Goal: Task Accomplishment & Management: Manage account settings

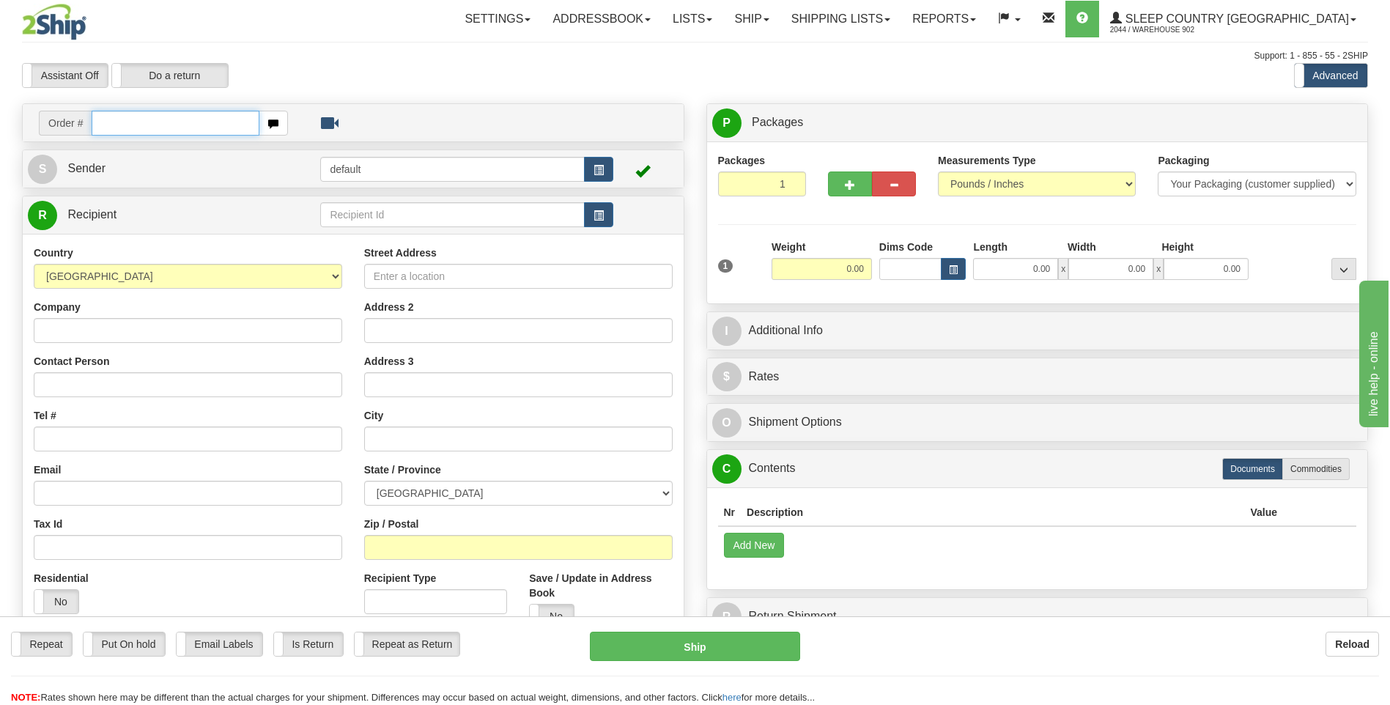
click at [188, 135] on input "text" at bounding box center [175, 123] width 167 height 25
type input "9007I099612"
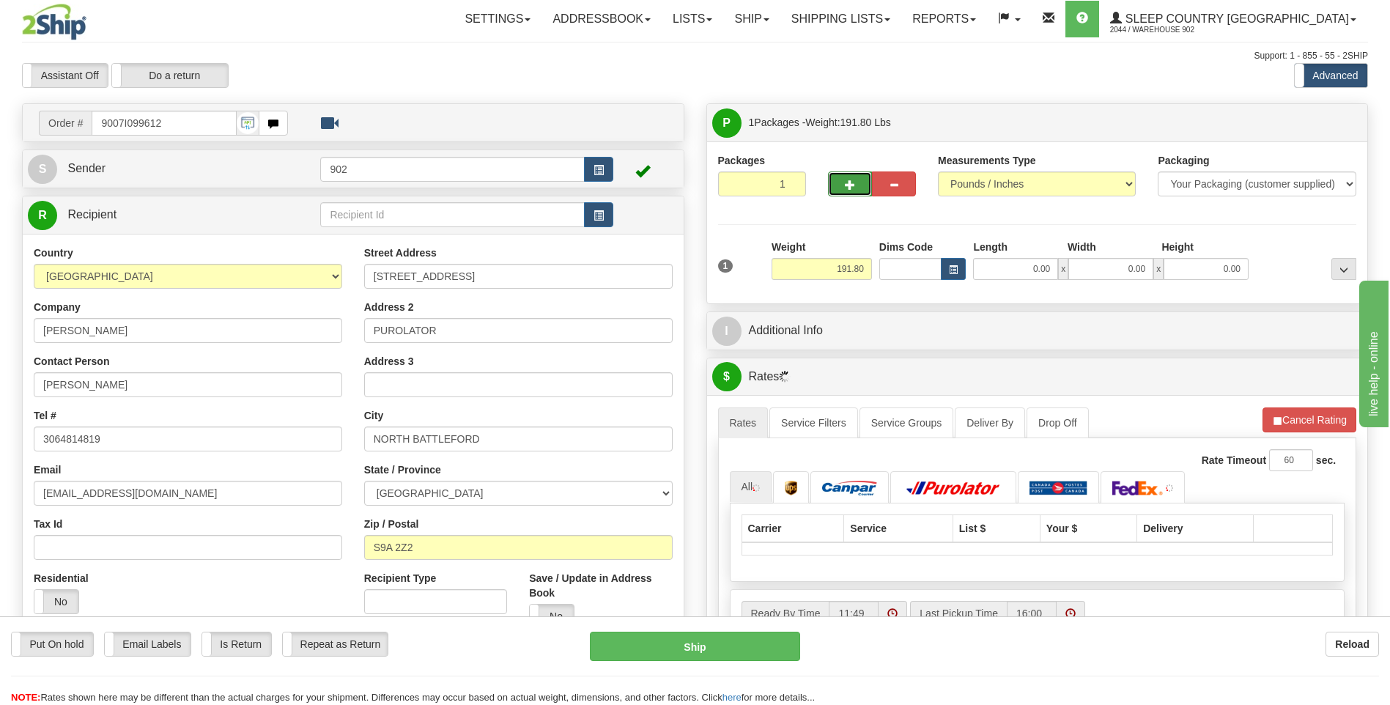
click at [840, 181] on button "button" at bounding box center [850, 183] width 44 height 25
type input "2"
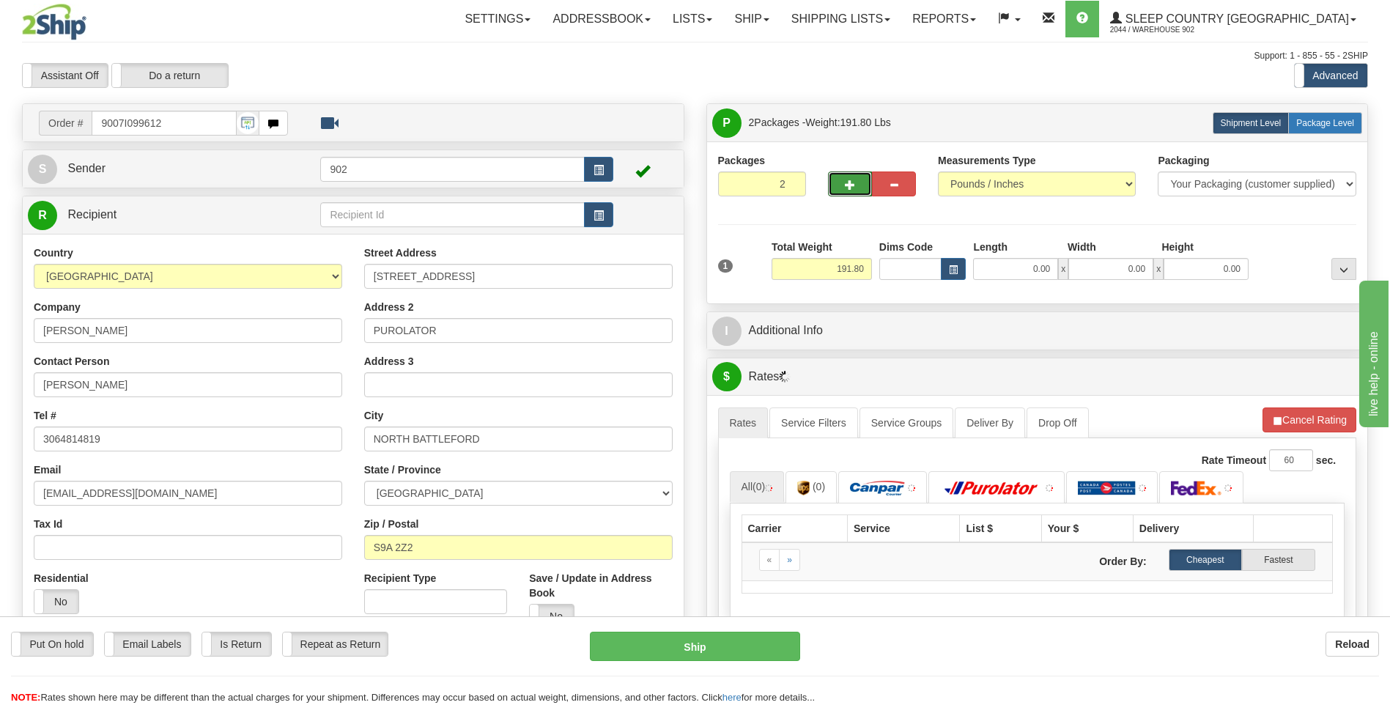
click at [1304, 130] on label "Package Level Pack.." at bounding box center [1325, 123] width 74 height 22
radio input "true"
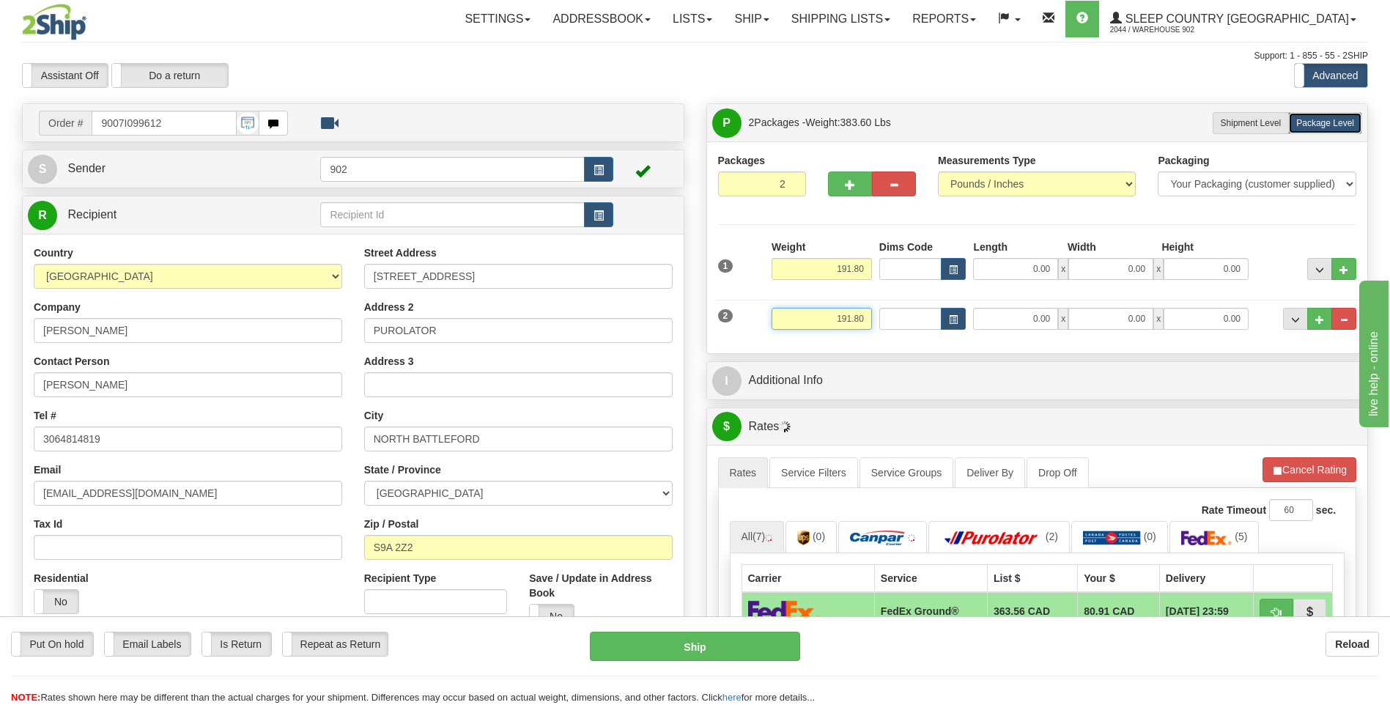
drag, startPoint x: 821, startPoint y: 311, endPoint x: 1021, endPoint y: 314, distance: 199.3
click at [933, 312] on div "2 Weight 191.80 Dims Code Length Width 0.00" at bounding box center [1037, 316] width 646 height 49
type input "91.80"
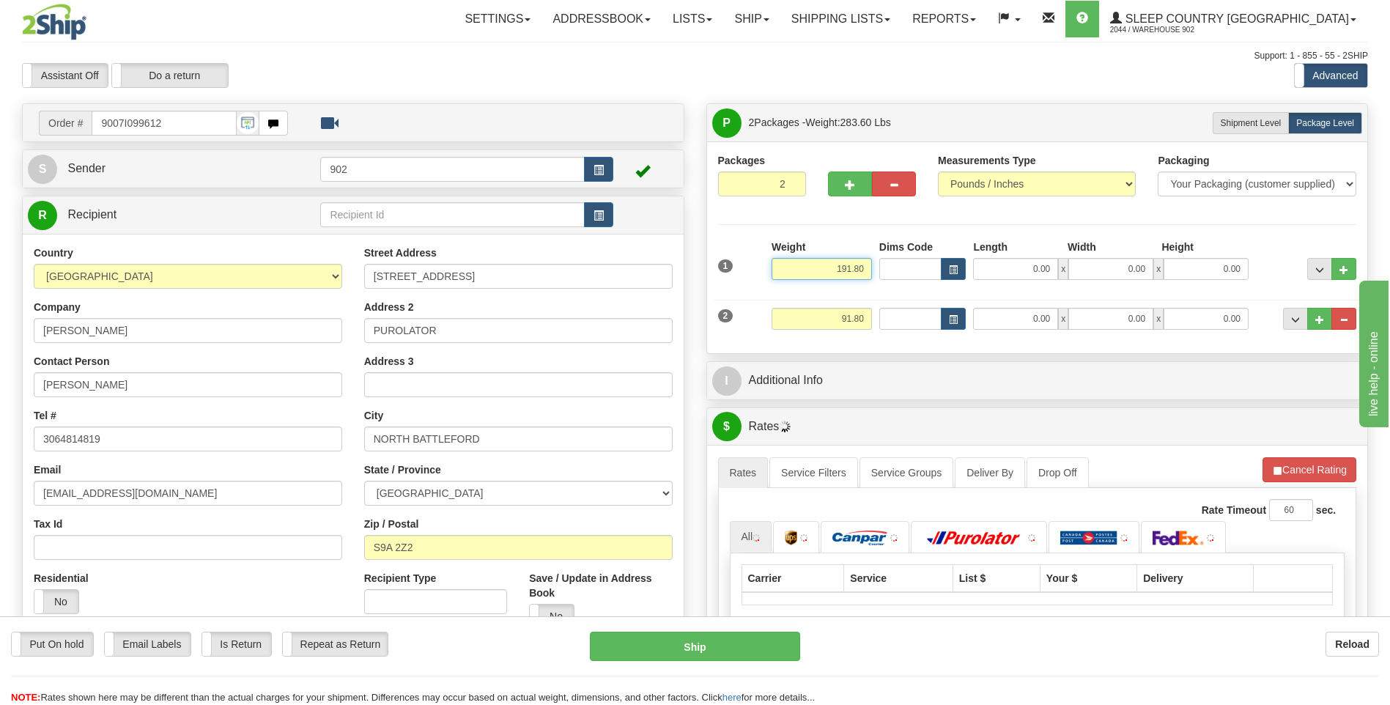
drag, startPoint x: 814, startPoint y: 268, endPoint x: 1067, endPoint y: 264, distance: 252.8
click at [1067, 264] on div "1 Weight 191.80 Dims Code x" at bounding box center [1037, 266] width 646 height 52
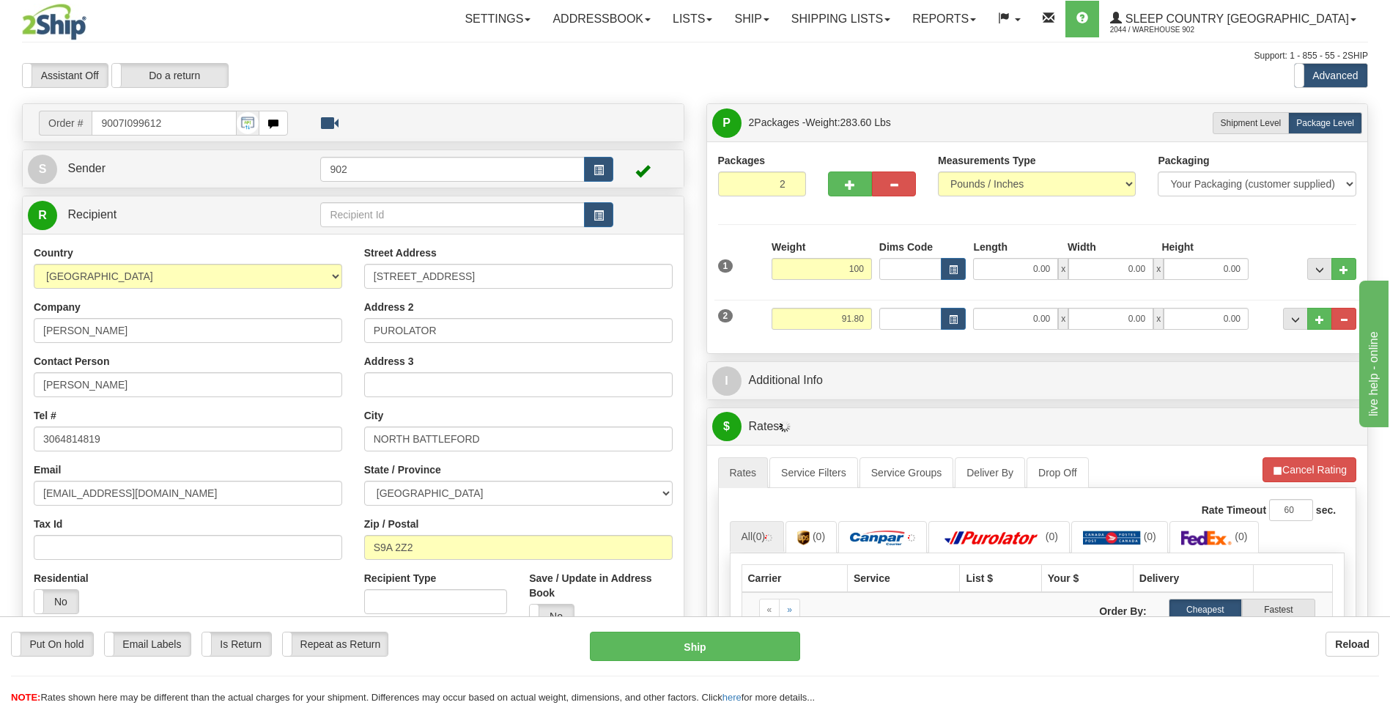
type input "100.00"
click at [870, 298] on div "2 Weight 91.80 Dims Code Length Width Height" at bounding box center [1037, 316] width 646 height 49
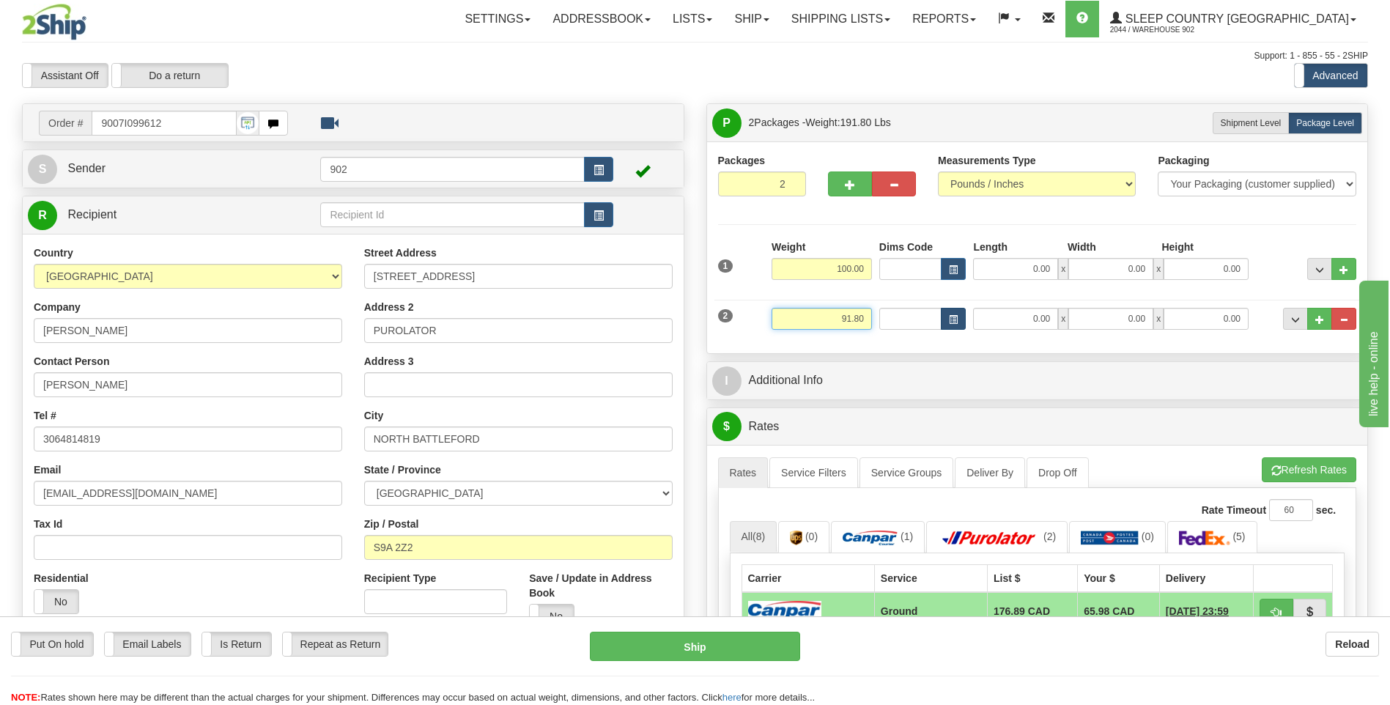
drag, startPoint x: 846, startPoint y: 319, endPoint x: 953, endPoint y: 311, distance: 107.3
click at [953, 311] on div "2 Weight 91.80 Dims Code Length Width Height" at bounding box center [1037, 316] width 646 height 49
type input "90.00"
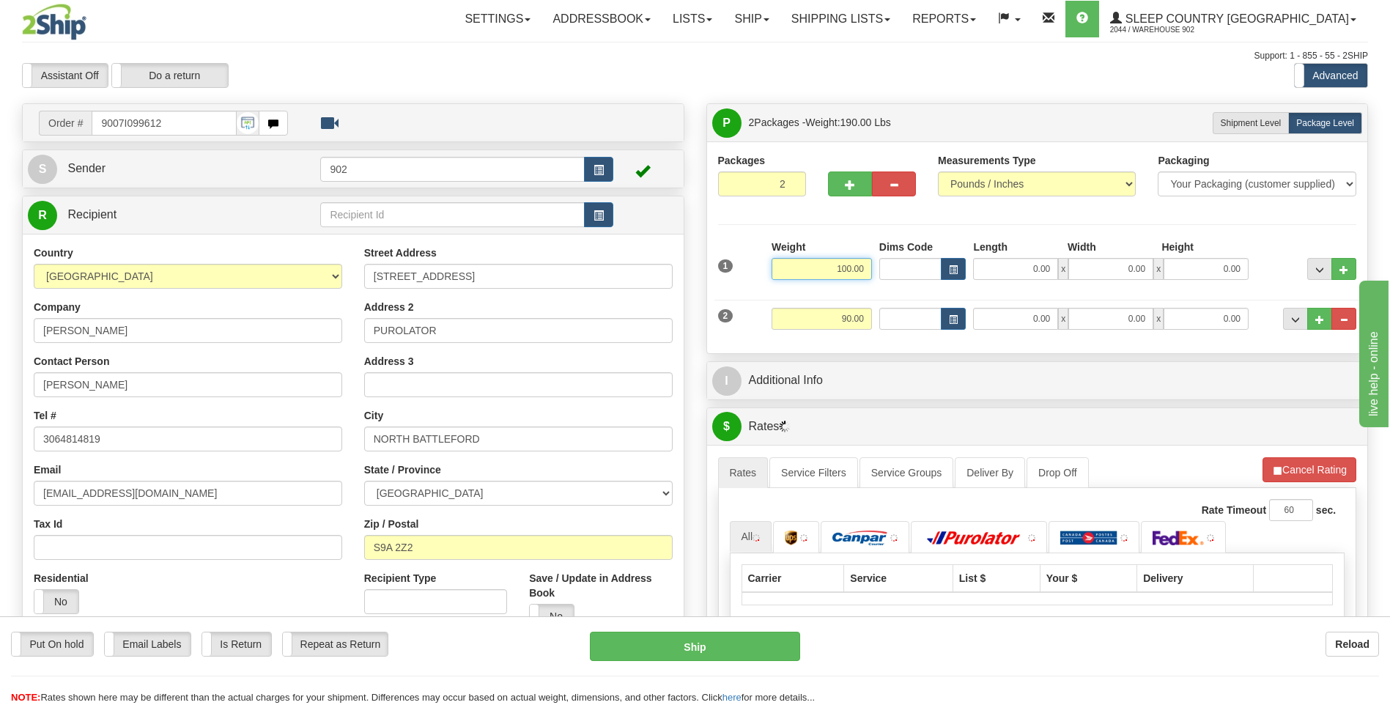
drag, startPoint x: 845, startPoint y: 267, endPoint x: 919, endPoint y: 262, distance: 74.1
click at [919, 262] on div "1 Weight 100.00 Dims Code x" at bounding box center [1037, 266] width 646 height 52
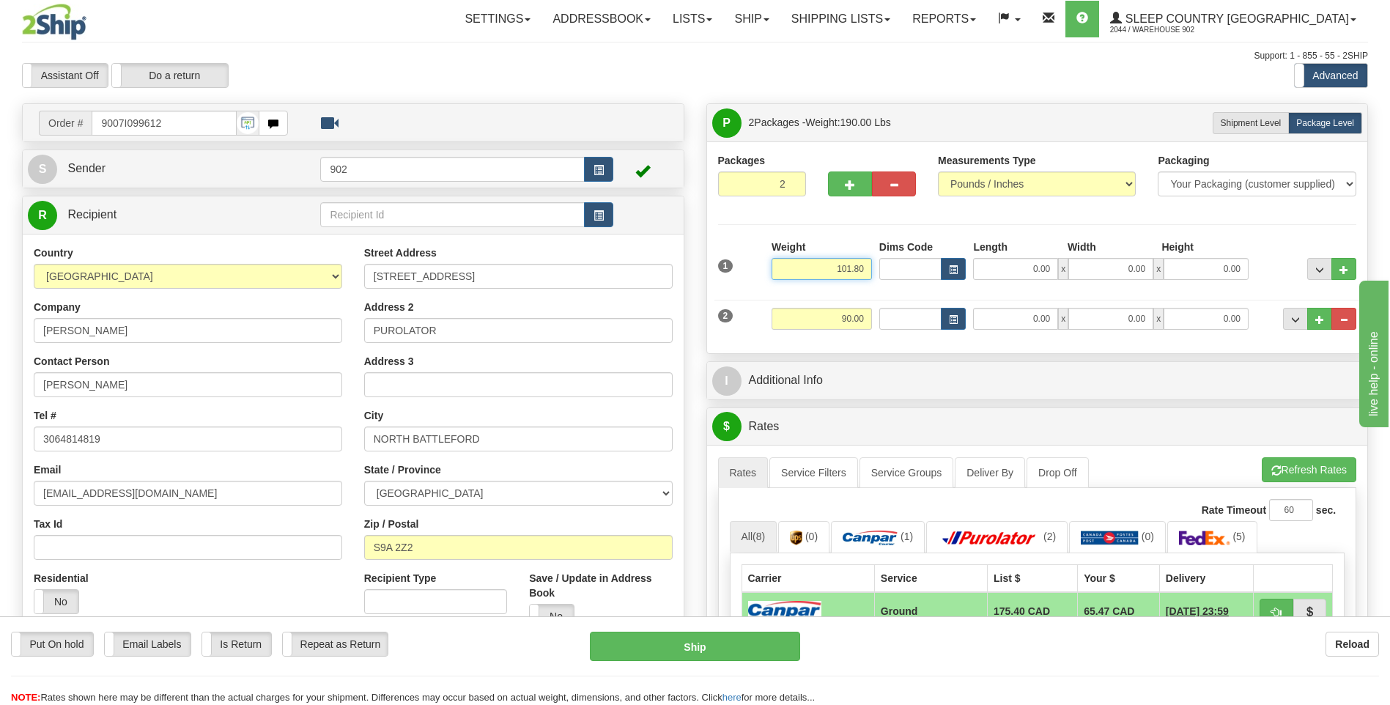
type input "101.80"
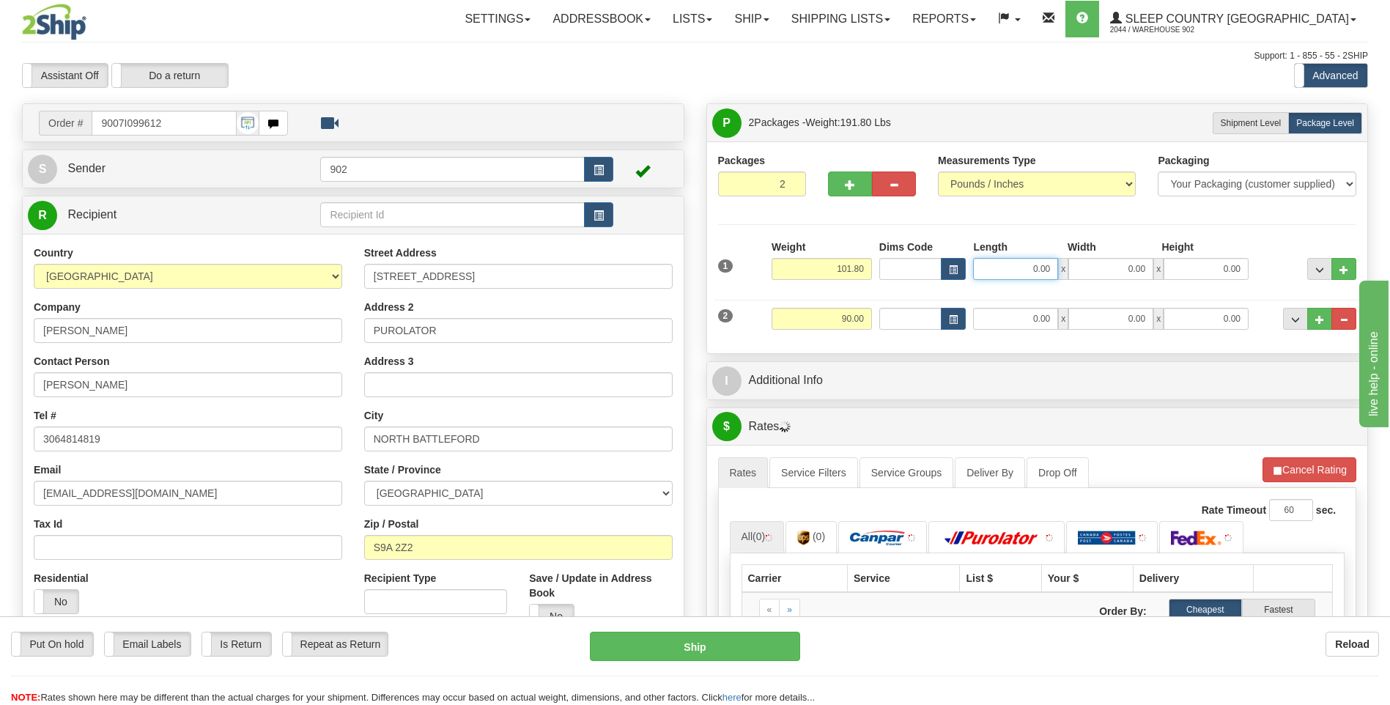
click at [1021, 268] on input "0.00" at bounding box center [1015, 269] width 85 height 22
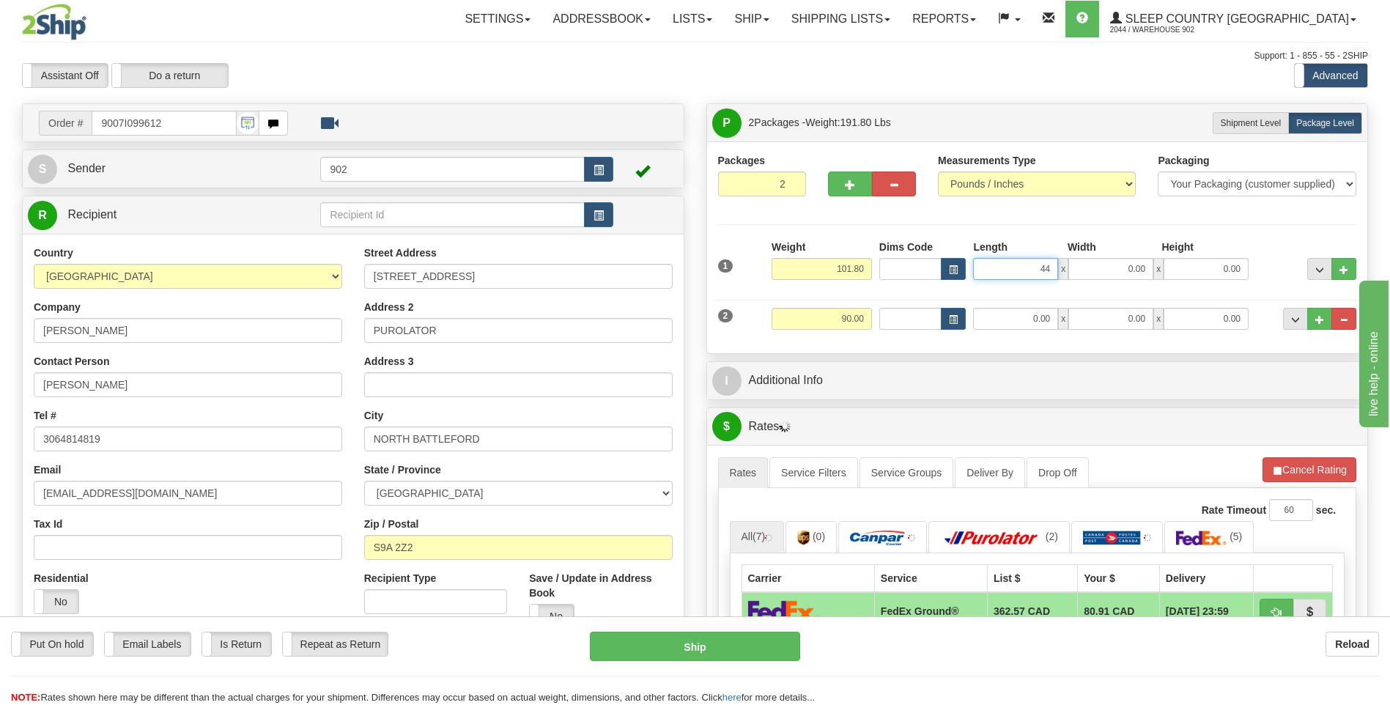
type input "44.00"
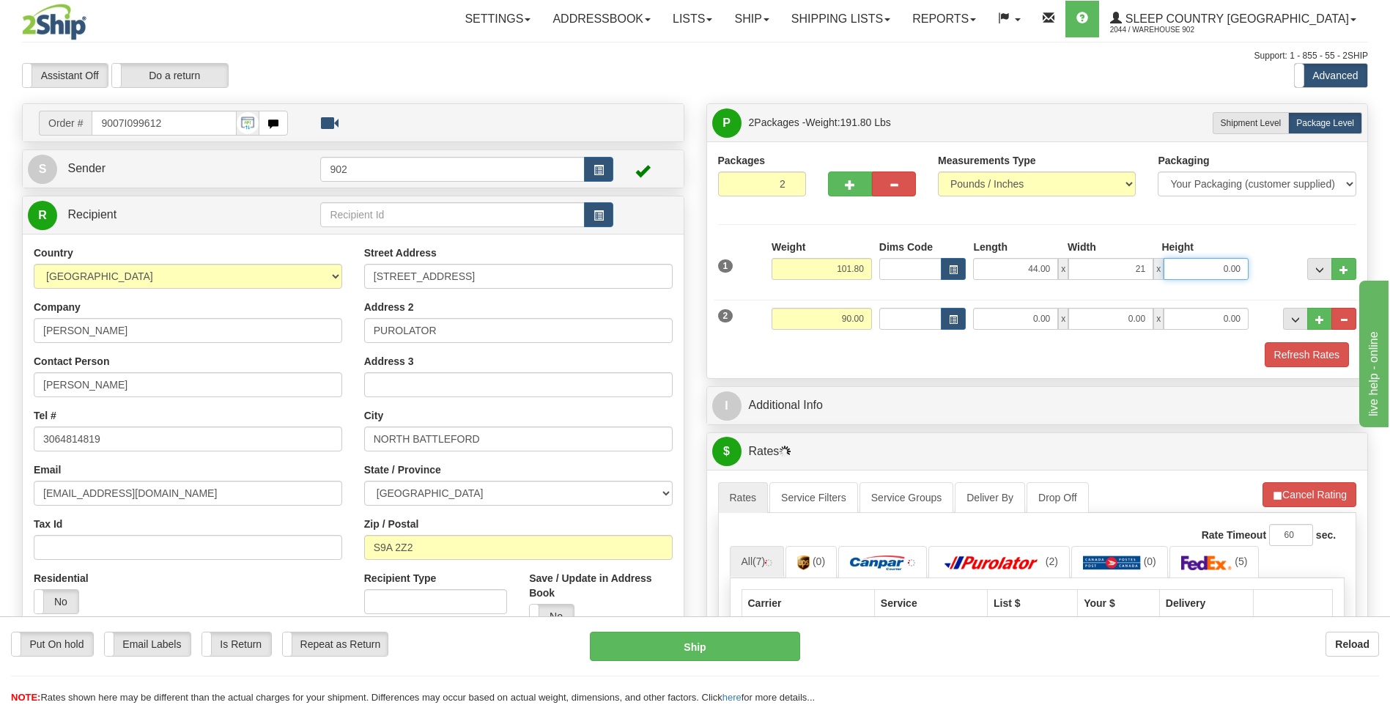
type input "21.00"
click at [1005, 318] on input "0.00" at bounding box center [1015, 319] width 85 height 22
type input "84.00"
type input "17.00"
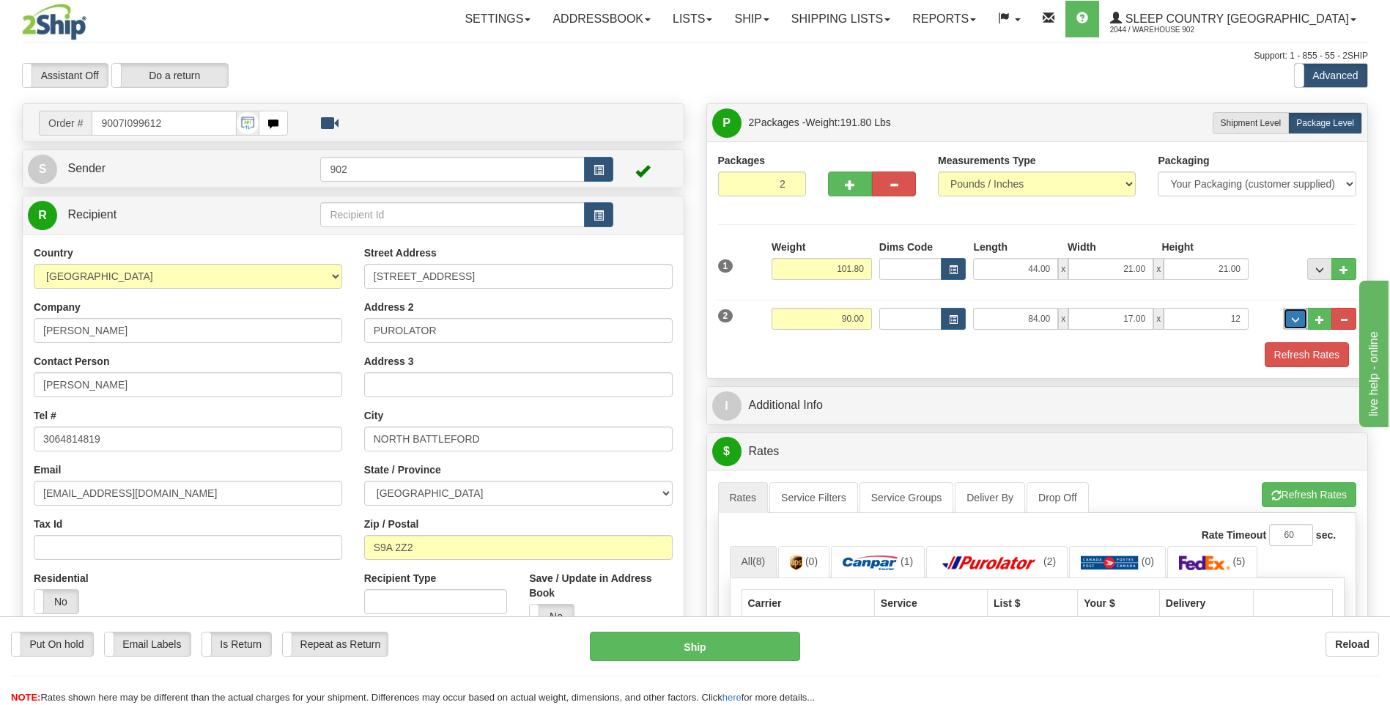
type input "12.00"
click at [1292, 345] on button "Refresh Rates" at bounding box center [1307, 354] width 84 height 25
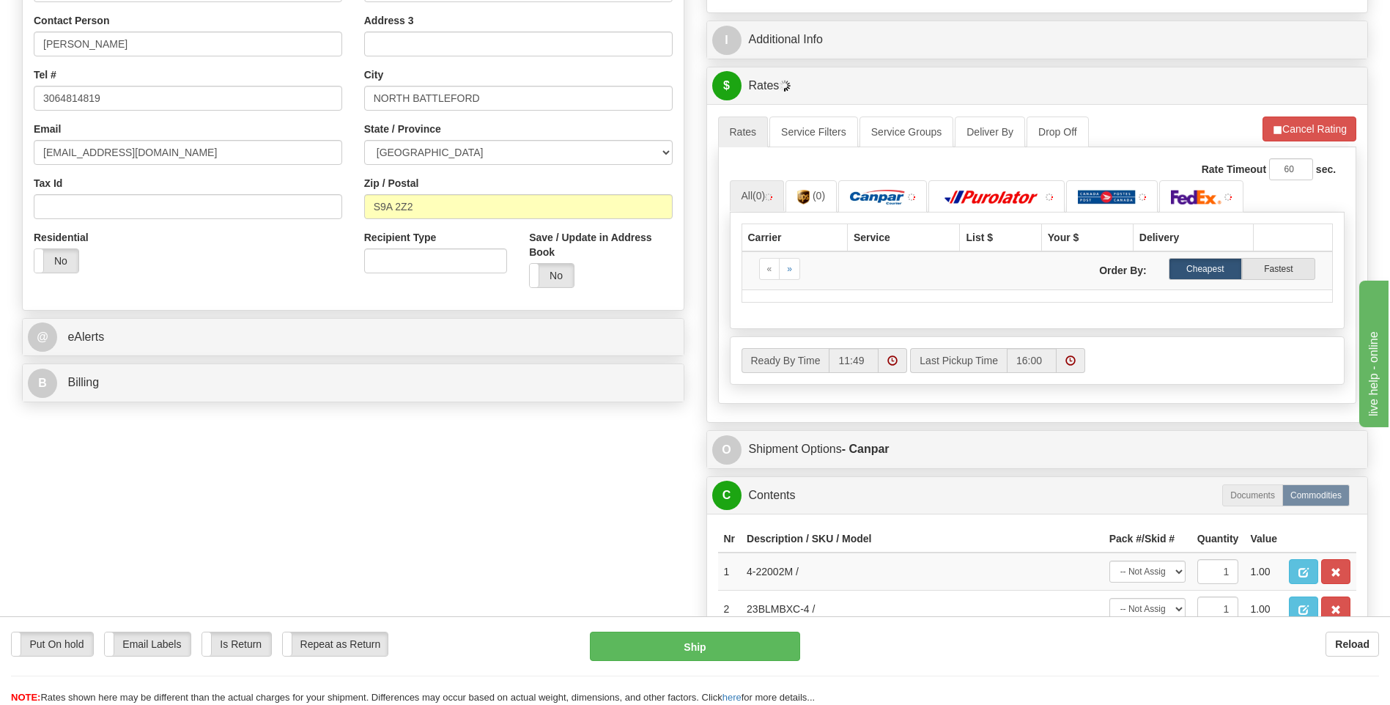
scroll to position [440, 0]
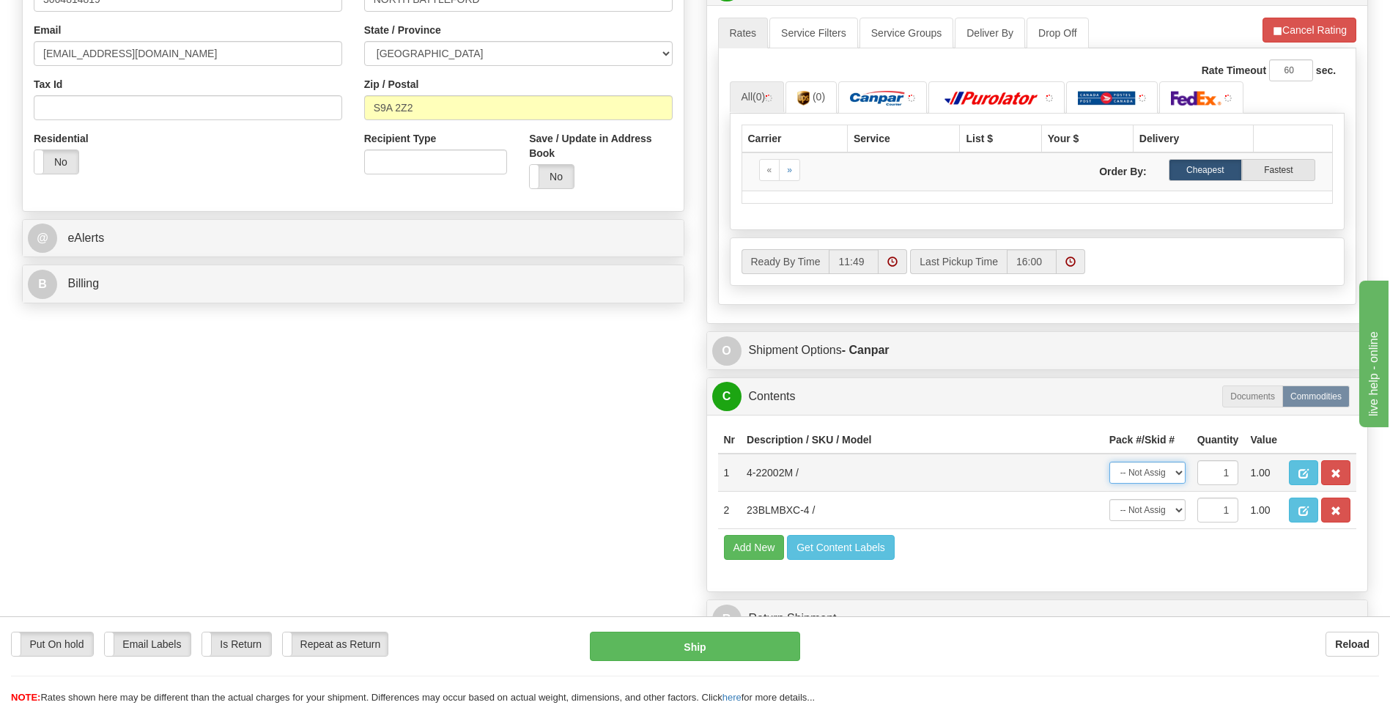
click at [1171, 478] on select "-- Not Assigned -- Package 1 Package 2" at bounding box center [1147, 473] width 76 height 22
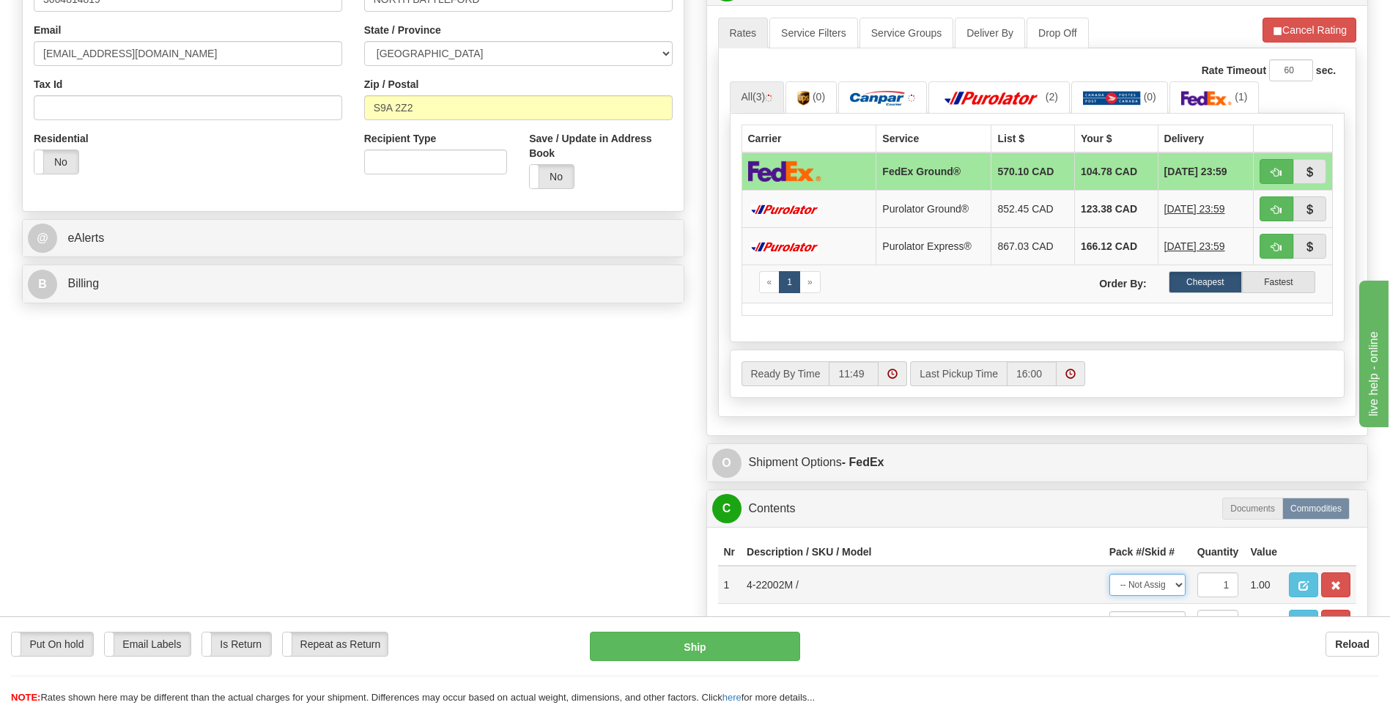
select select "0"
click at [1109, 574] on select "-- Not Assigned -- Package 1 Package 2" at bounding box center [1147, 585] width 76 height 22
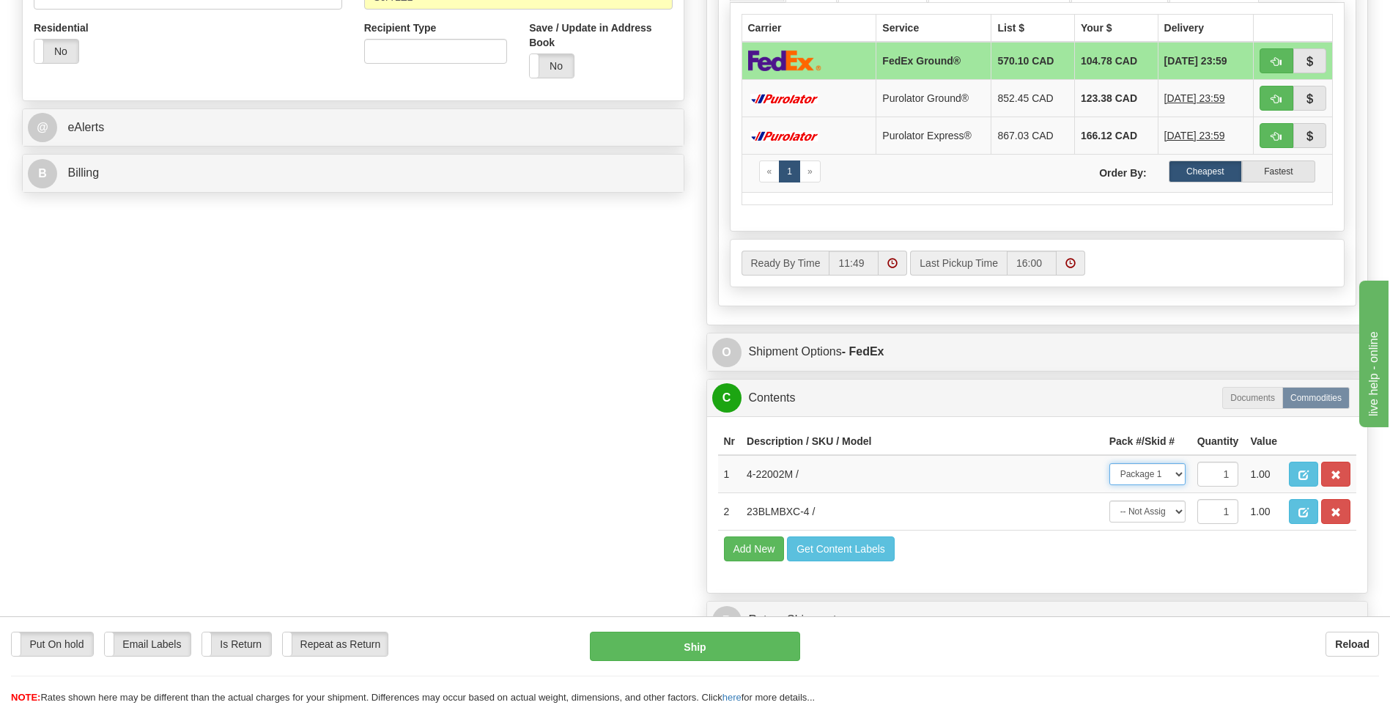
scroll to position [586, 0]
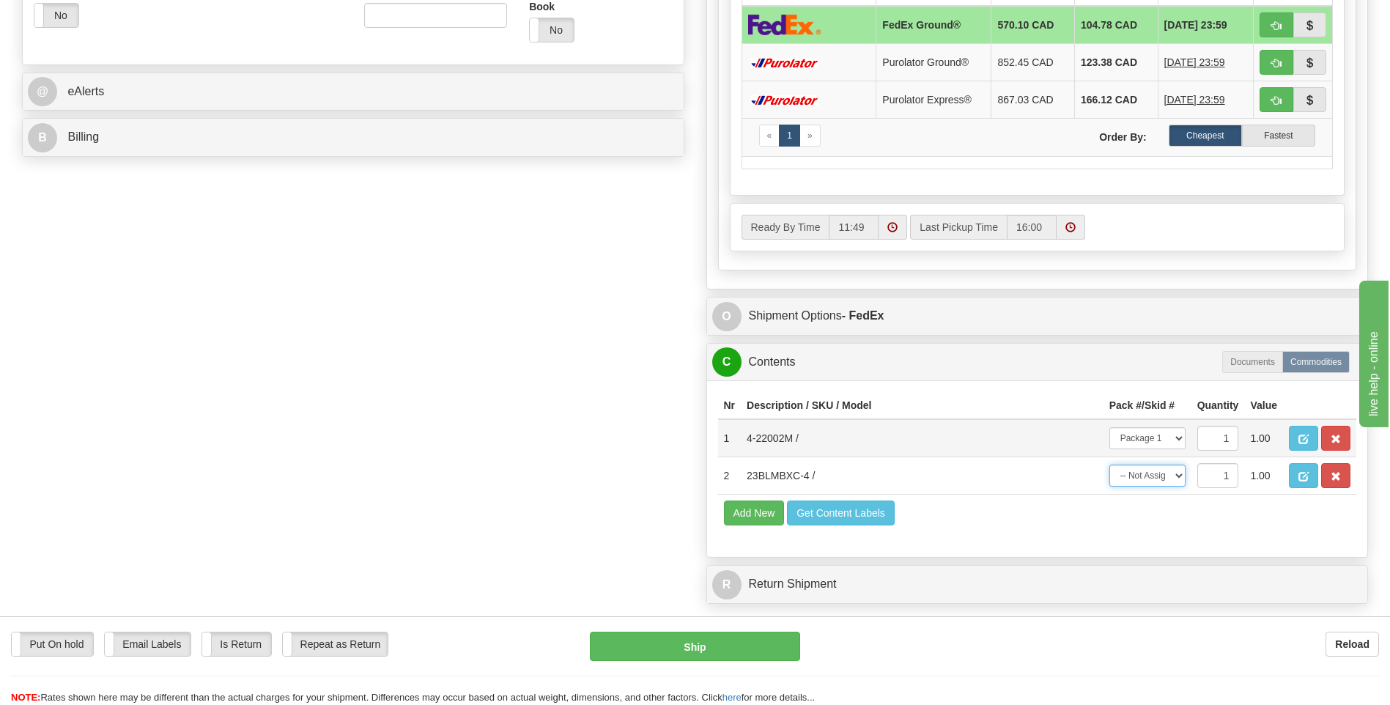
click at [1163, 475] on select "-- Not Assigned -- Package 1 Package 2" at bounding box center [1147, 476] width 76 height 22
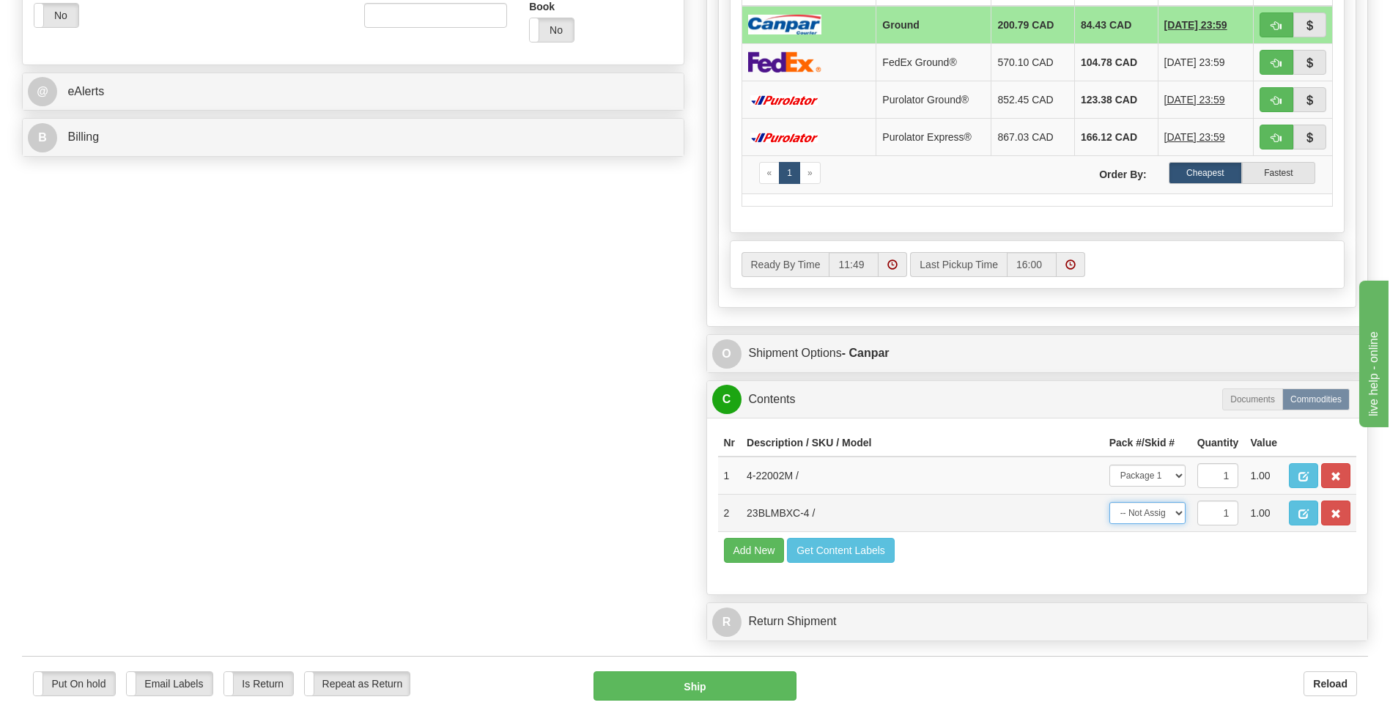
select select "1"
click at [1109, 502] on select "-- Not Assigned -- Package 1 Package 2" at bounding box center [1147, 513] width 76 height 22
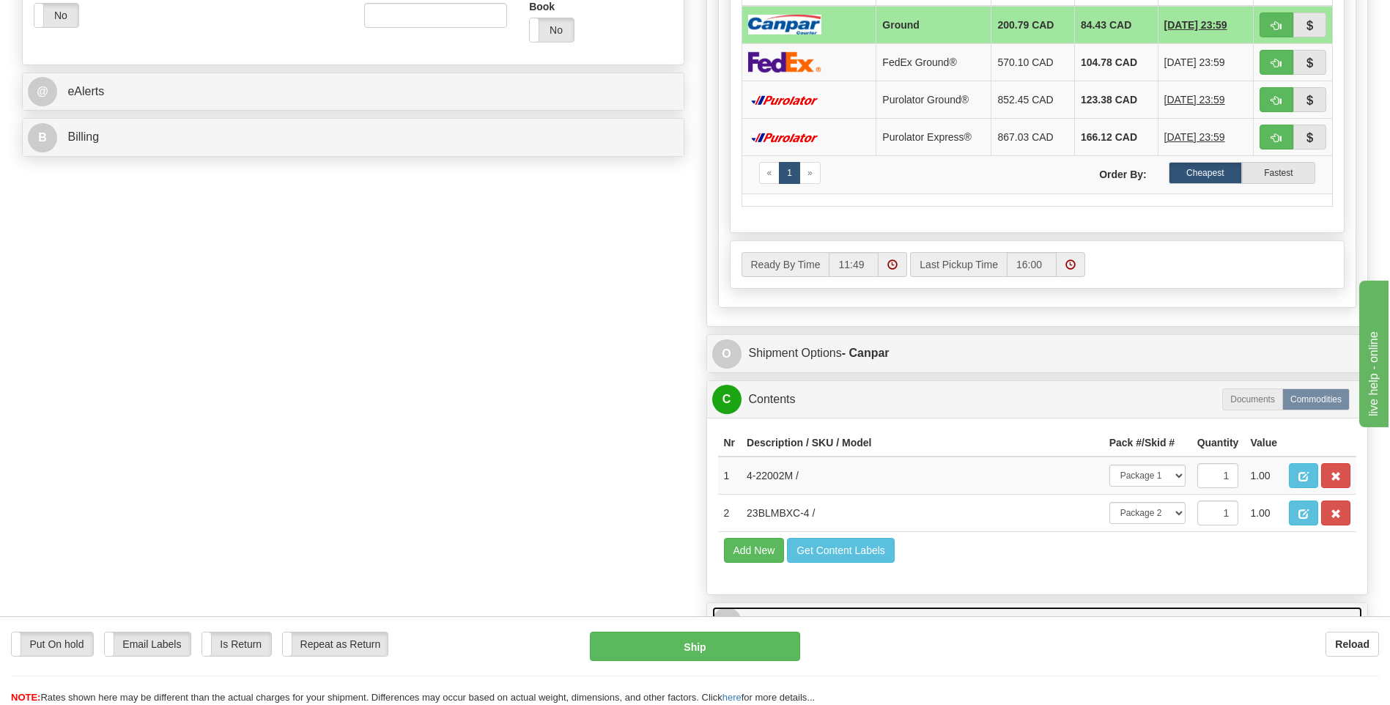
click at [741, 614] on link "R Return Shipment" at bounding box center [1037, 622] width 651 height 30
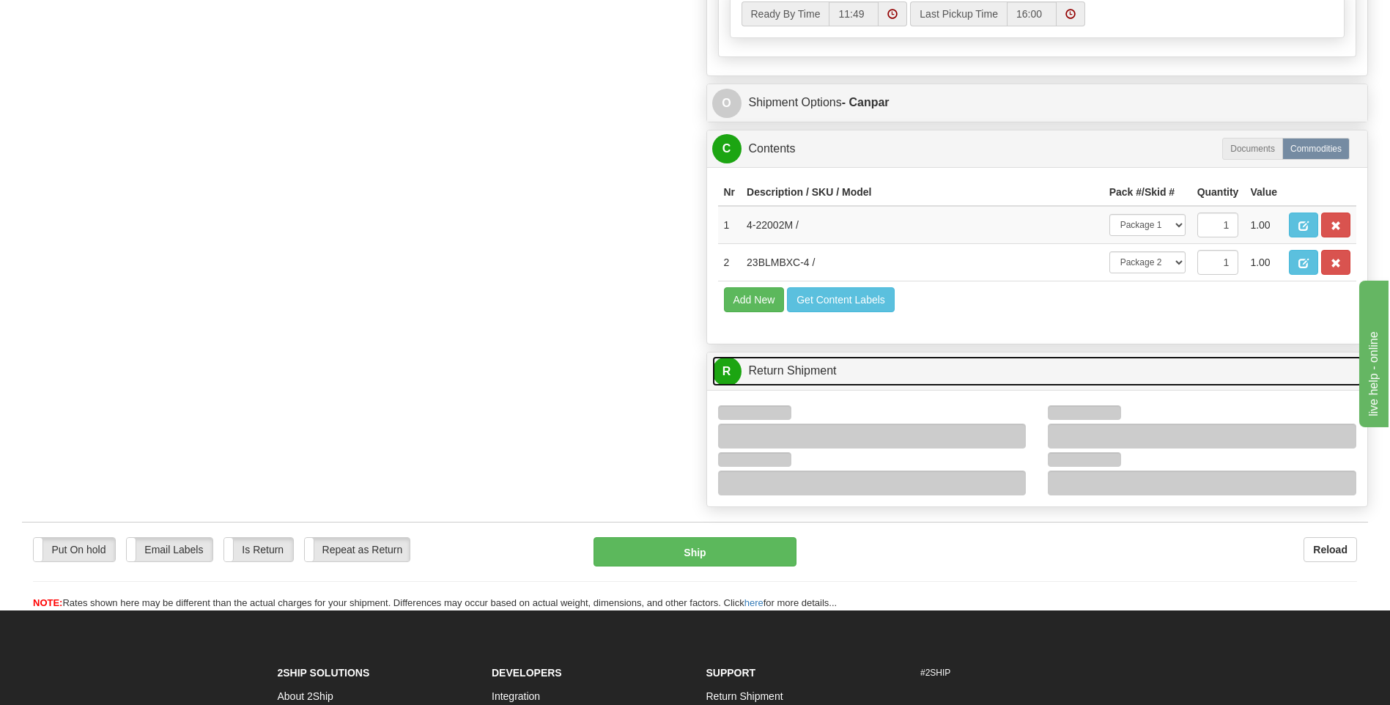
scroll to position [952, 0]
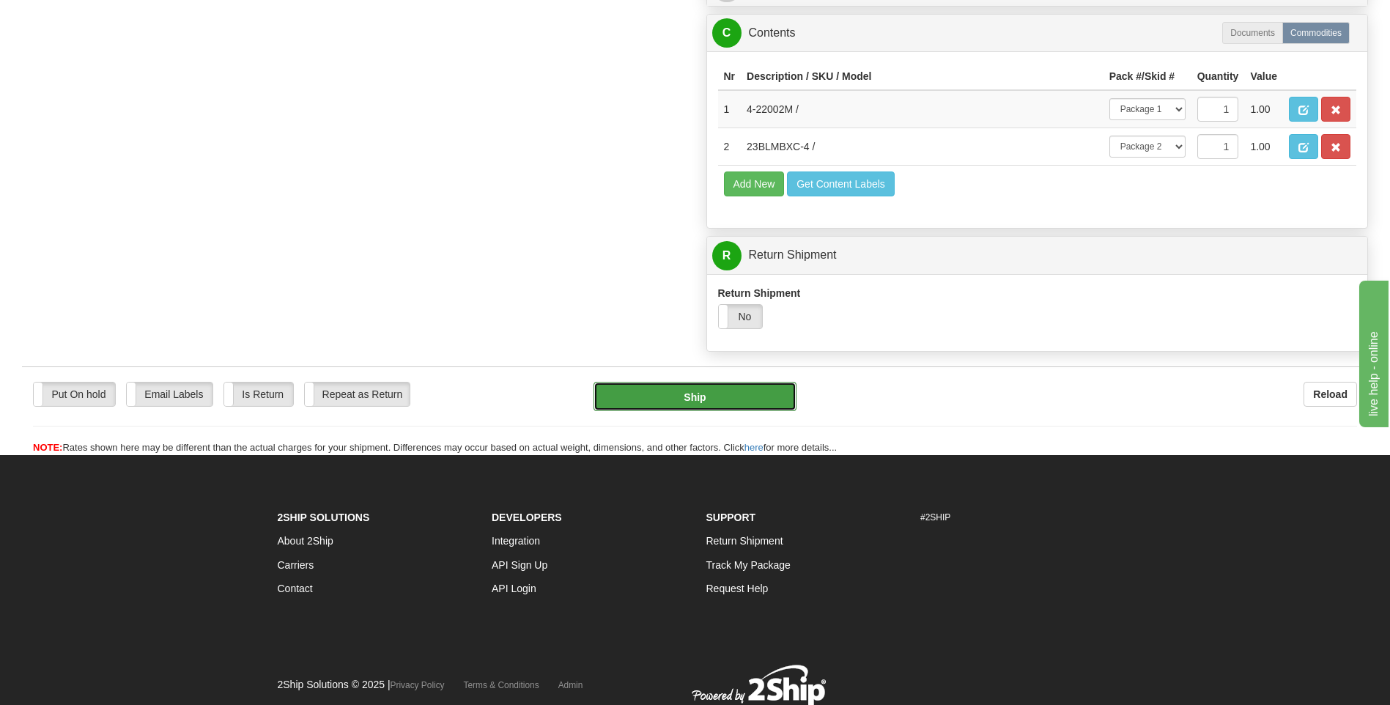
click at [768, 390] on button "Ship" at bounding box center [694, 396] width 202 height 29
type input "1"
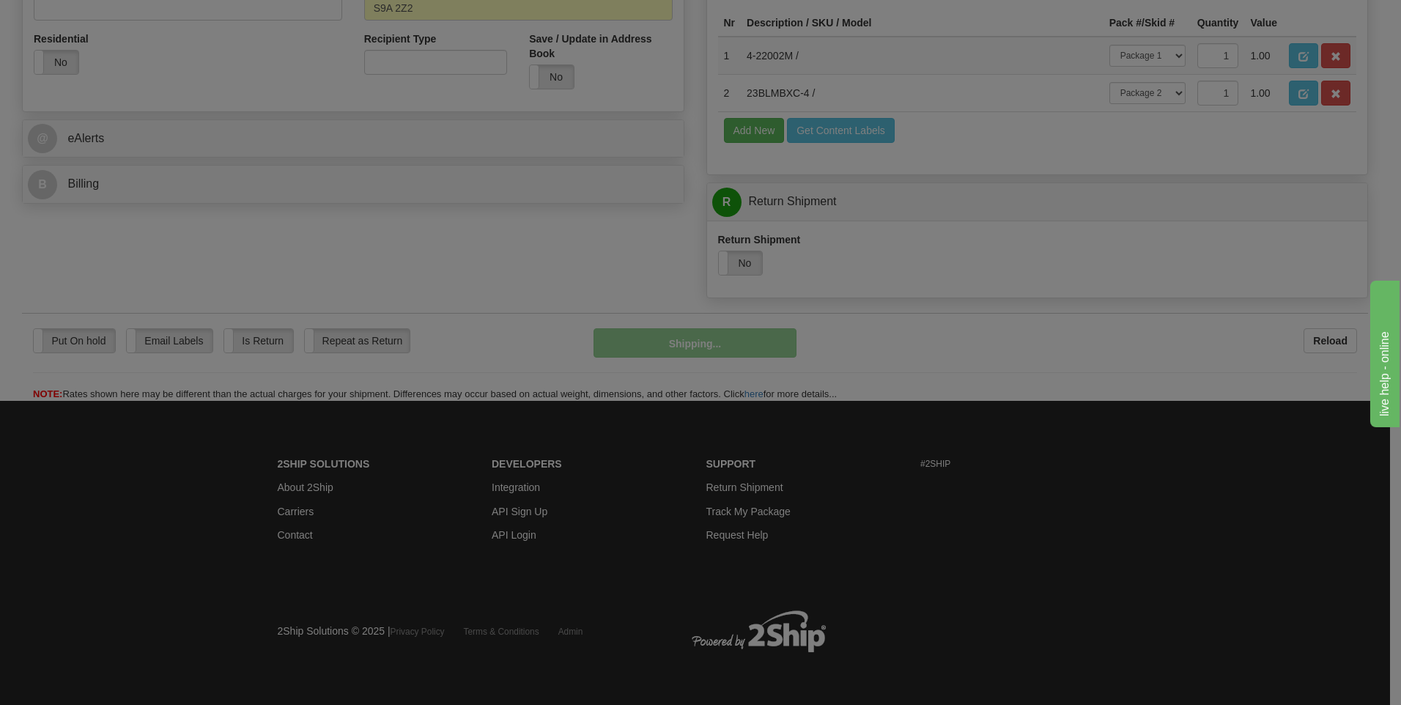
scroll to position [486, 0]
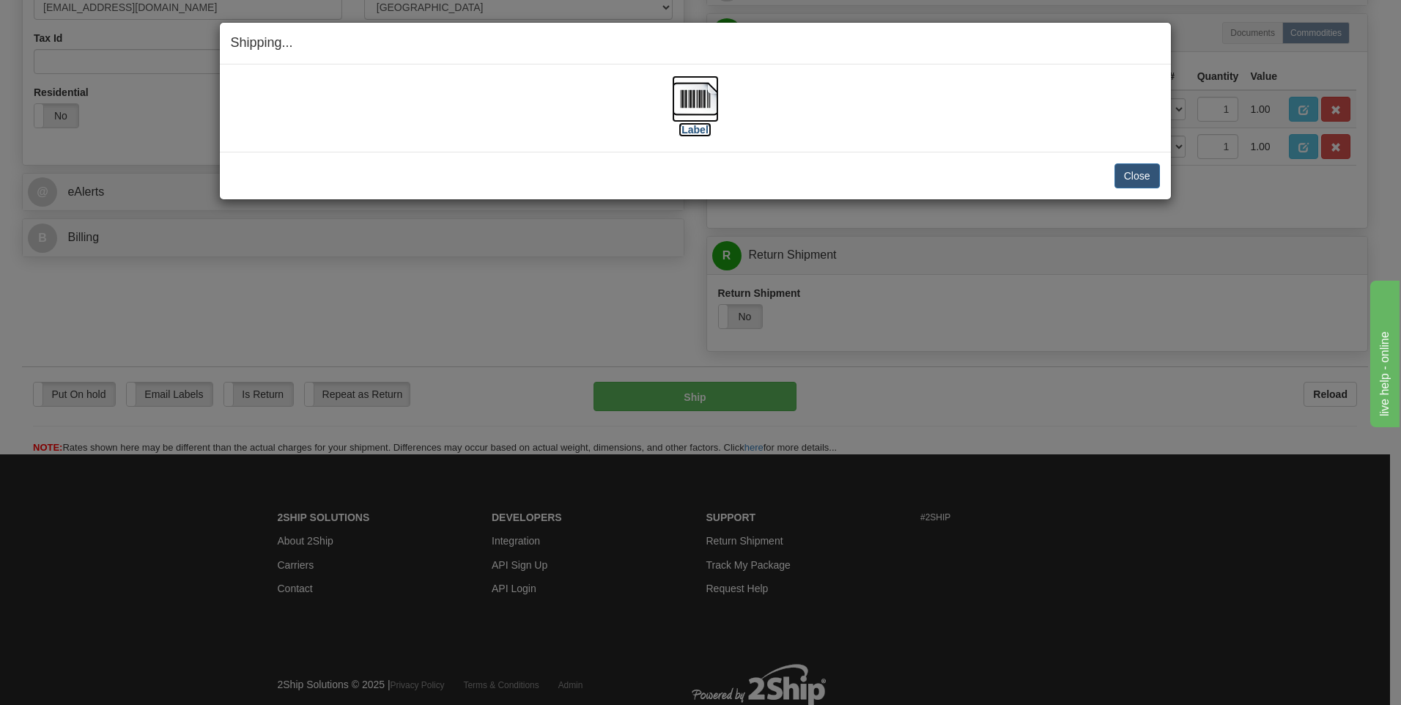
click at [700, 100] on img at bounding box center [695, 98] width 47 height 47
click at [1131, 176] on button "Close" at bounding box center [1136, 175] width 45 height 25
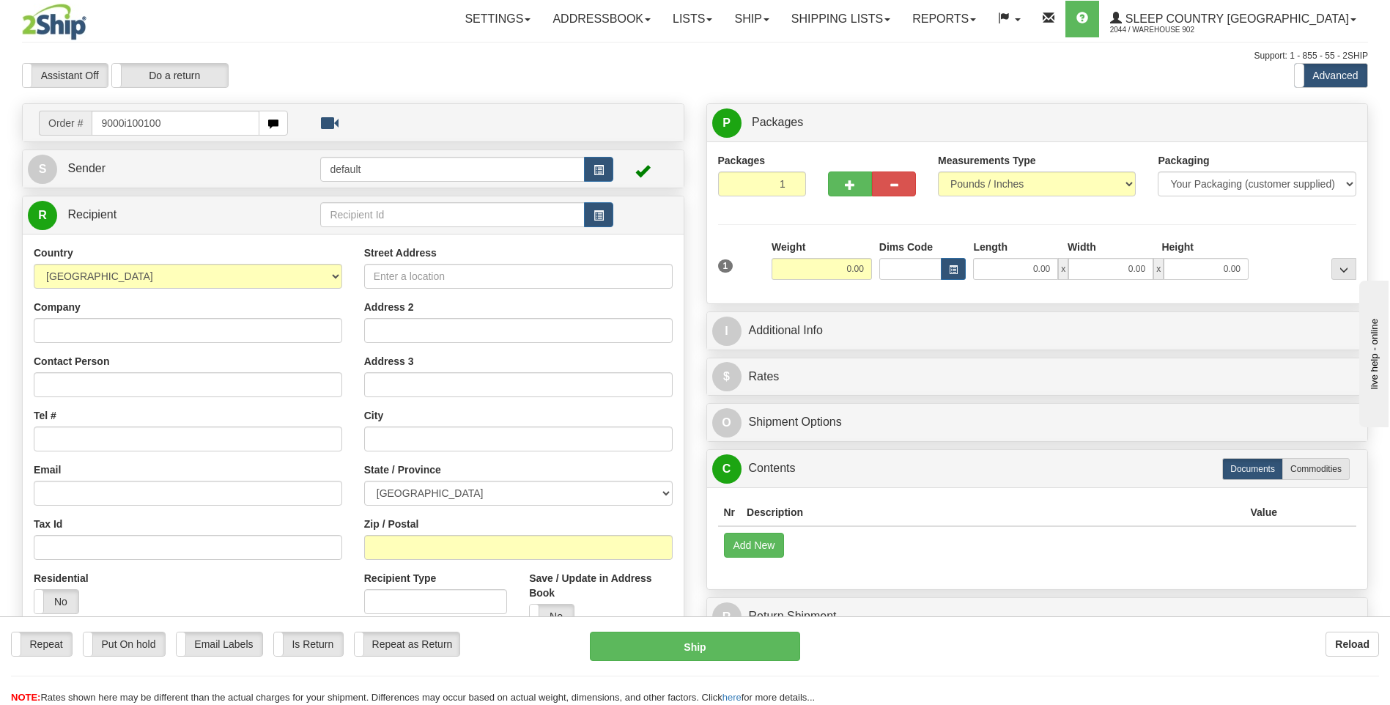
type input "9000i100100"
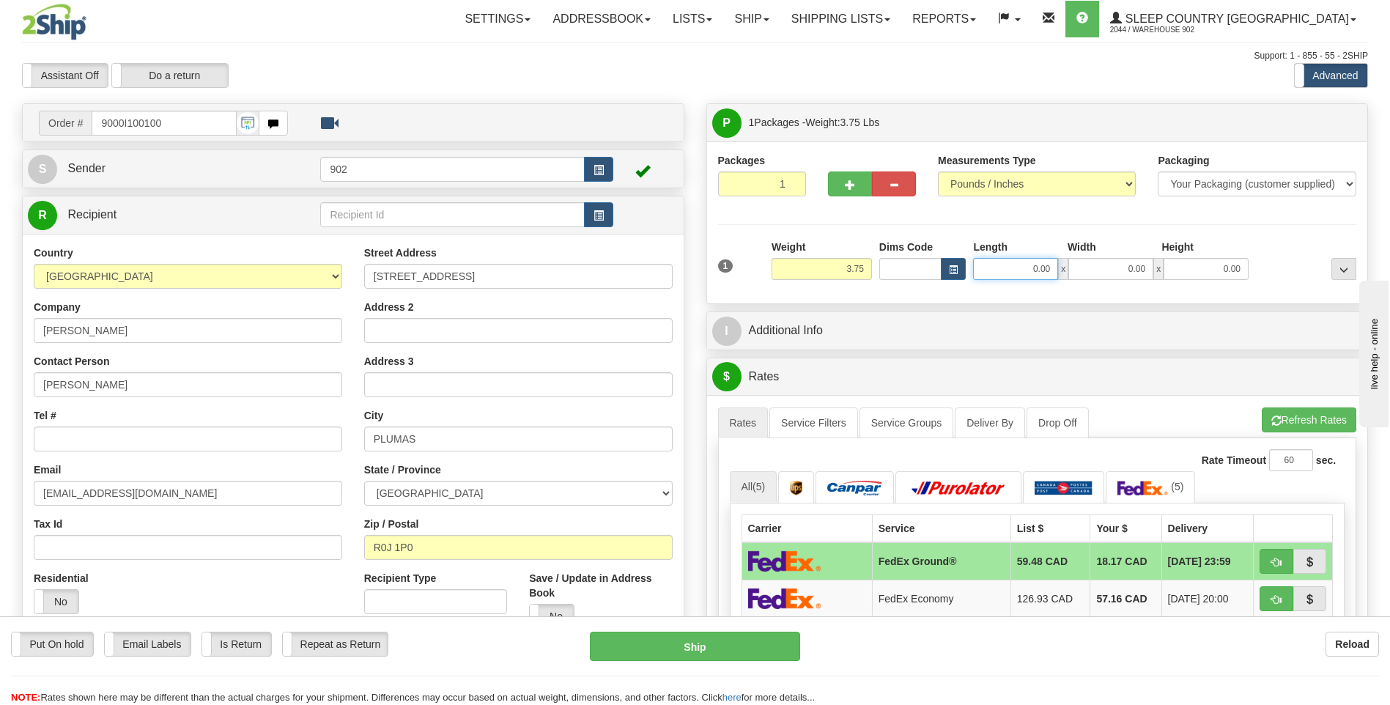
click at [1007, 270] on input "0.00" at bounding box center [1015, 269] width 85 height 22
type input "18.00"
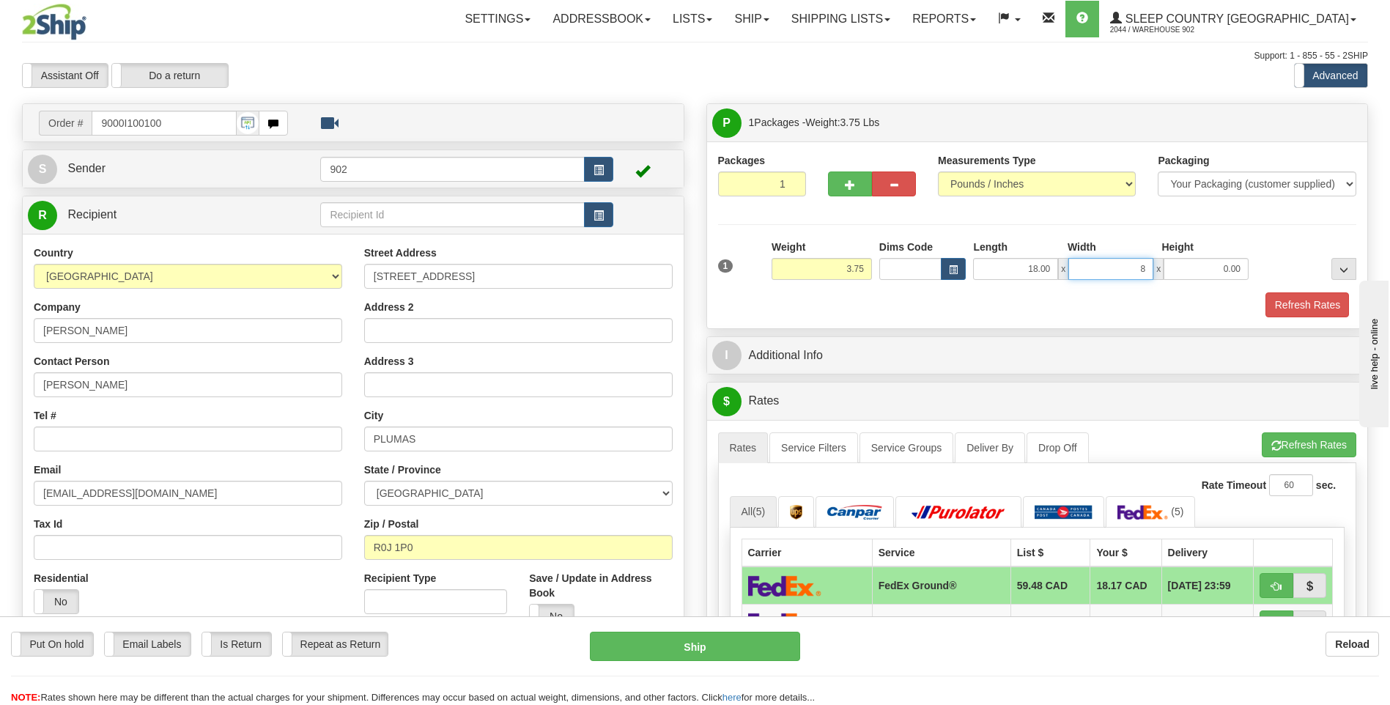
type input "8.00"
click at [1293, 308] on button "Refresh Rates" at bounding box center [1307, 304] width 84 height 25
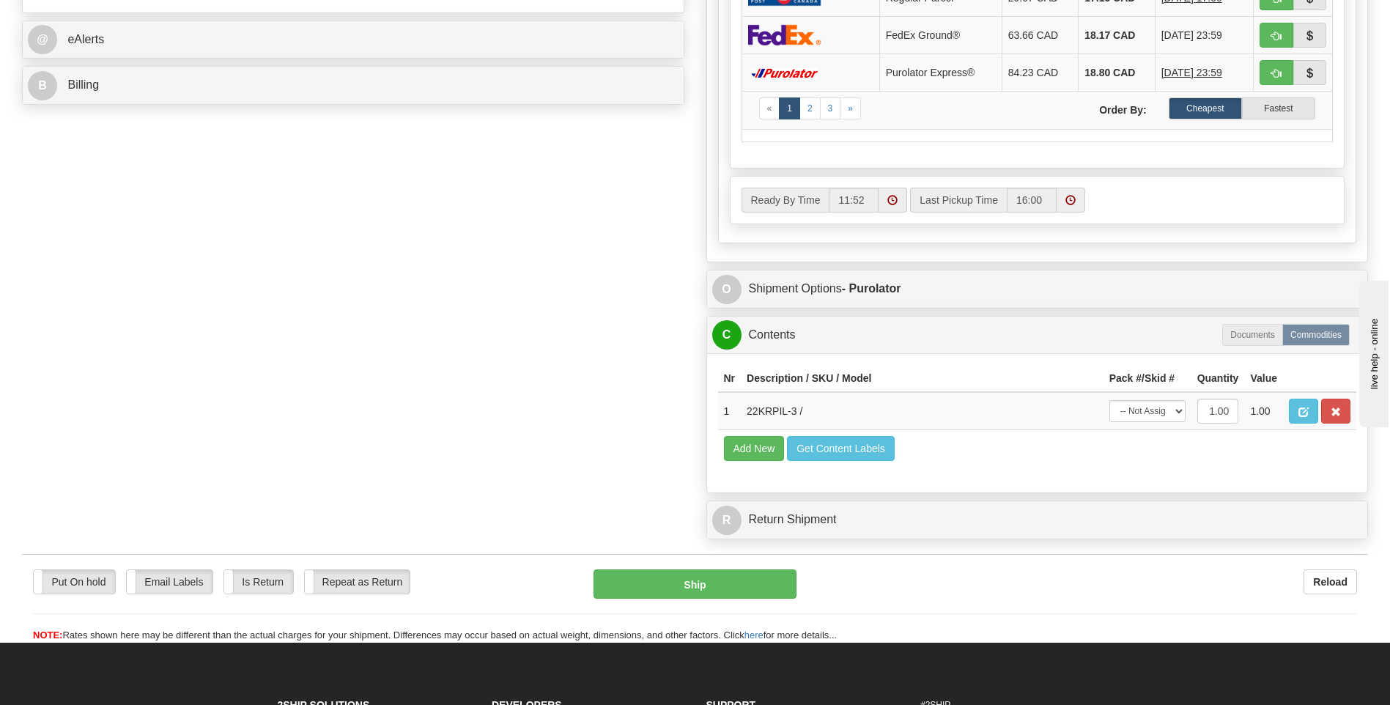
scroll to position [659, 0]
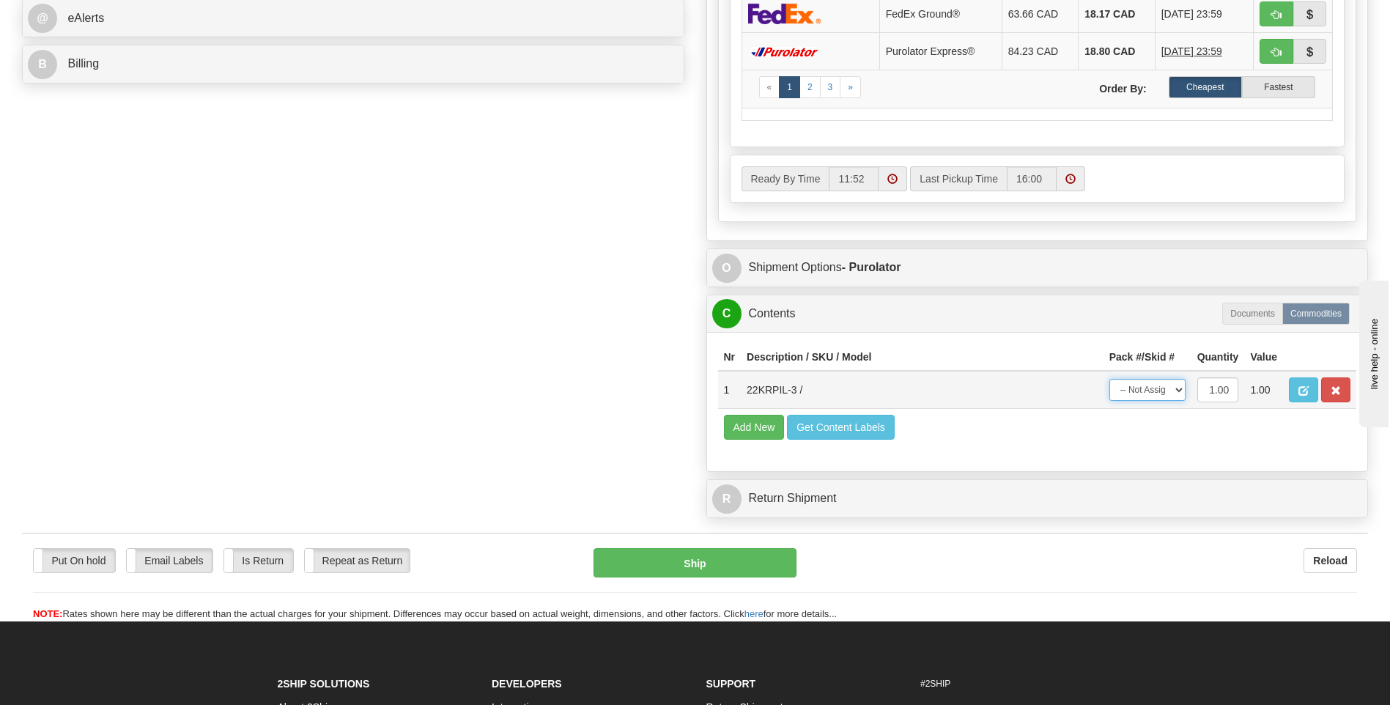
click at [1182, 393] on select "-- Not Assigned -- Package 1" at bounding box center [1147, 390] width 76 height 22
select select "0"
click at [1109, 379] on select "-- Not Assigned -- Package 1" at bounding box center [1147, 390] width 76 height 22
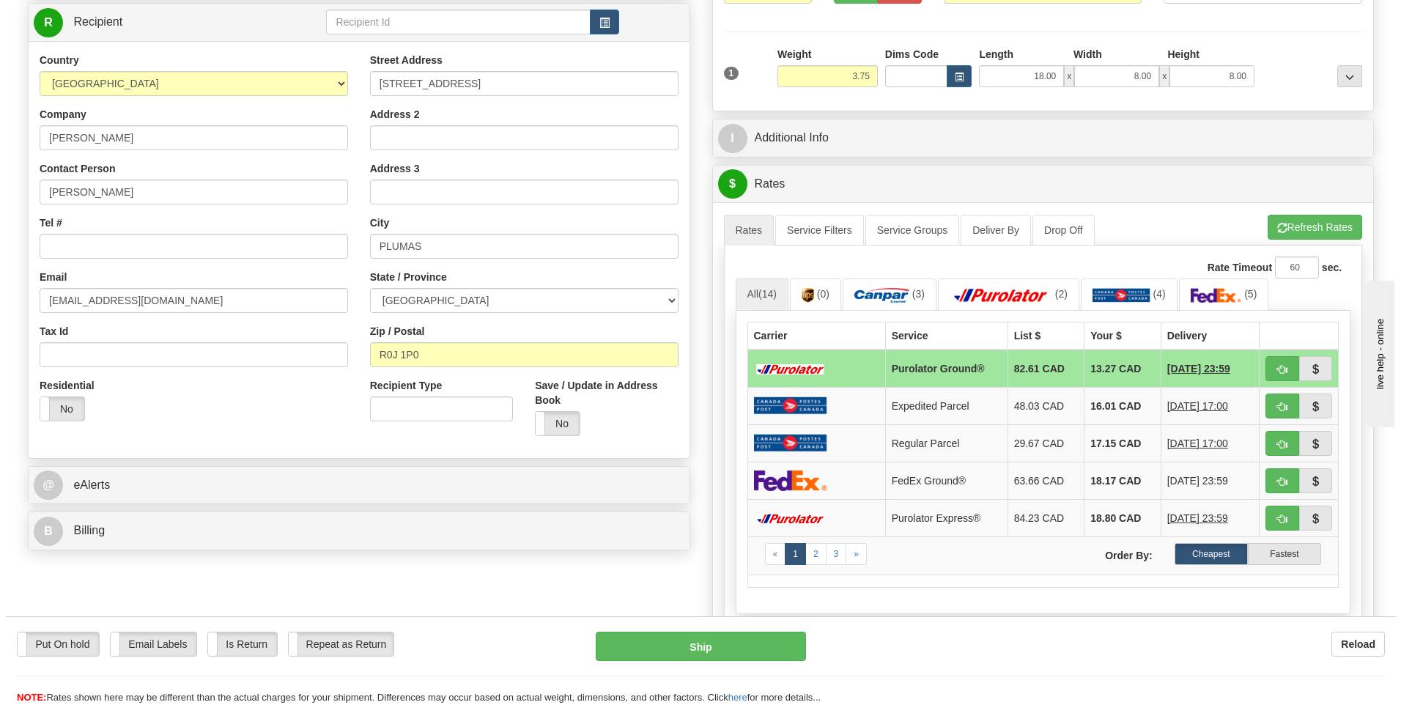
scroll to position [0, 0]
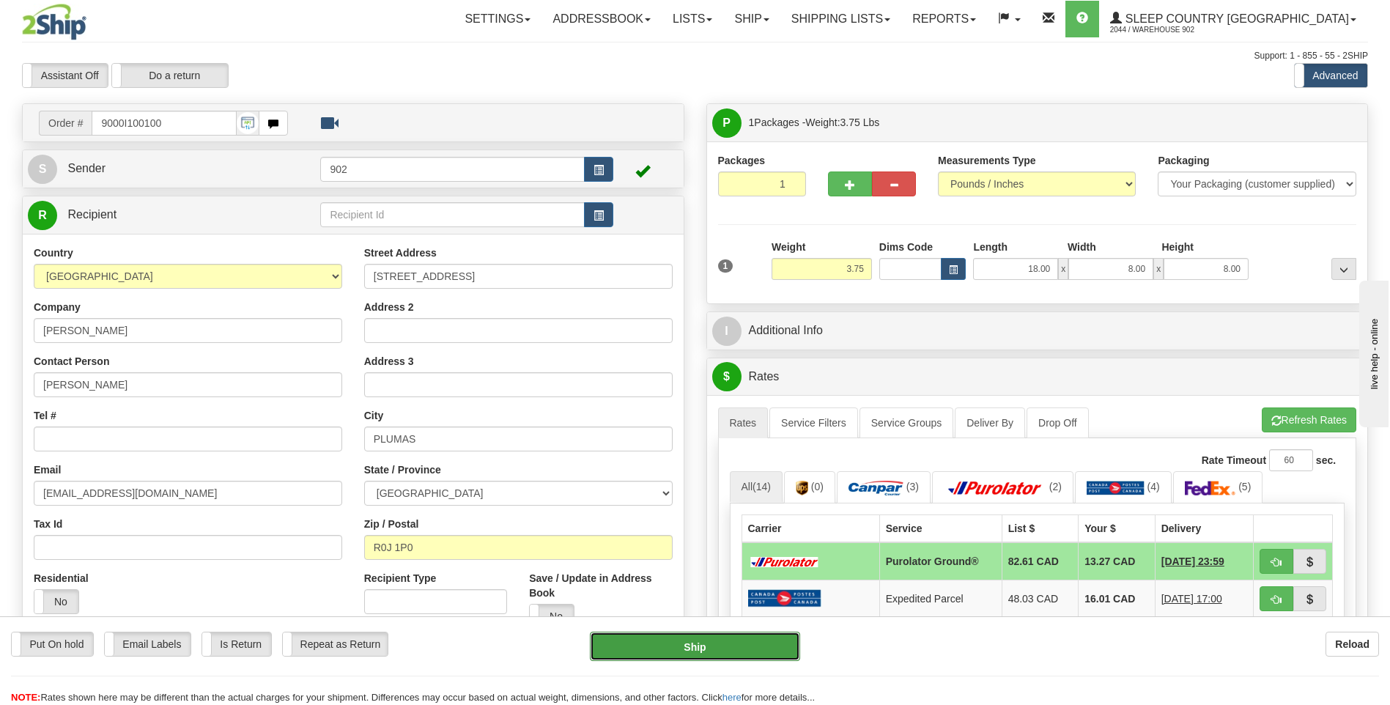
click at [757, 650] on button "Ship" at bounding box center [695, 646] width 210 height 29
type input "260"
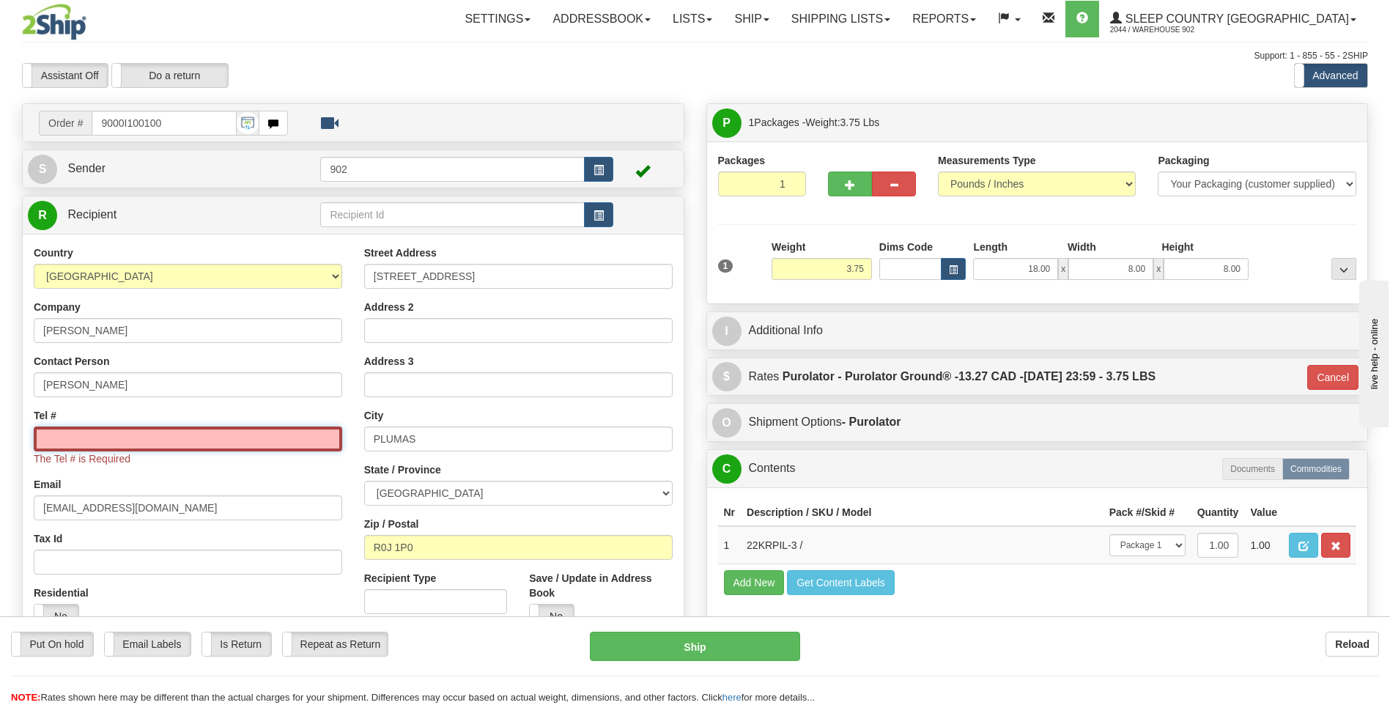
click at [240, 440] on input "Tel #" at bounding box center [188, 438] width 308 height 25
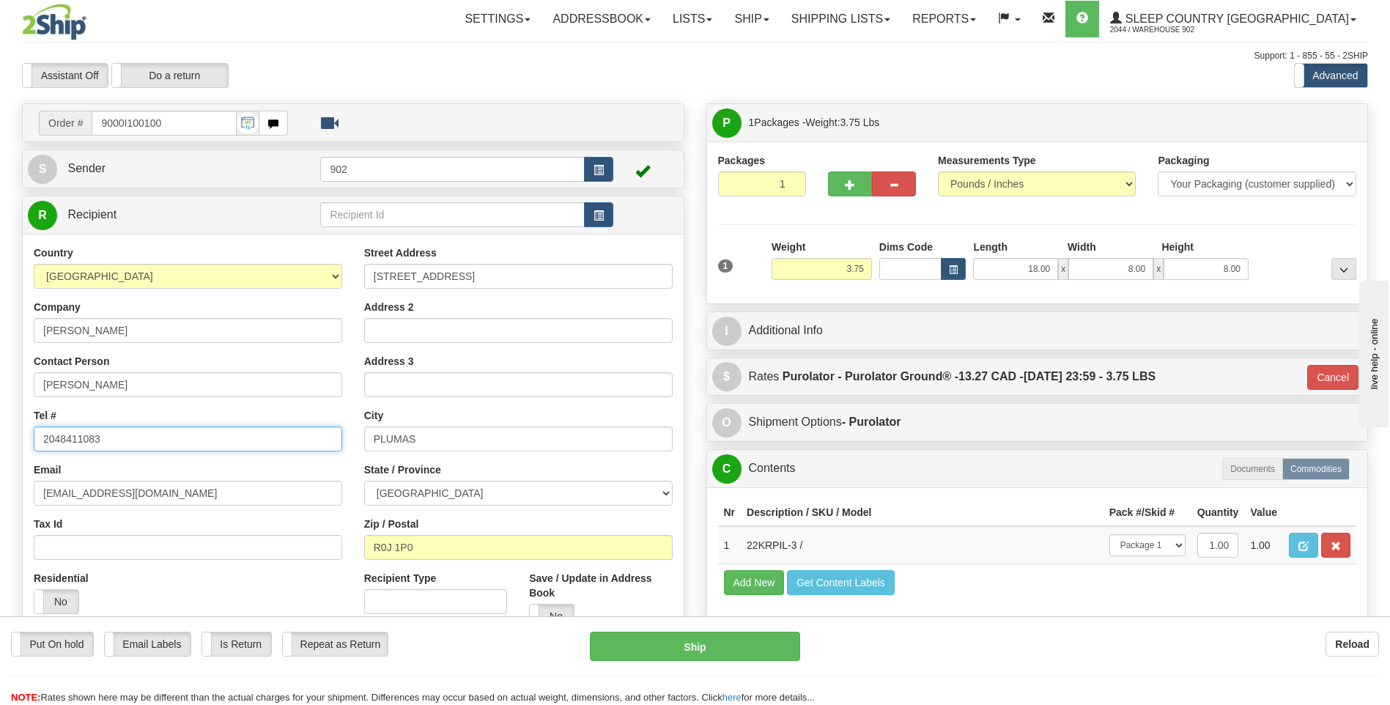
type input "2048411083"
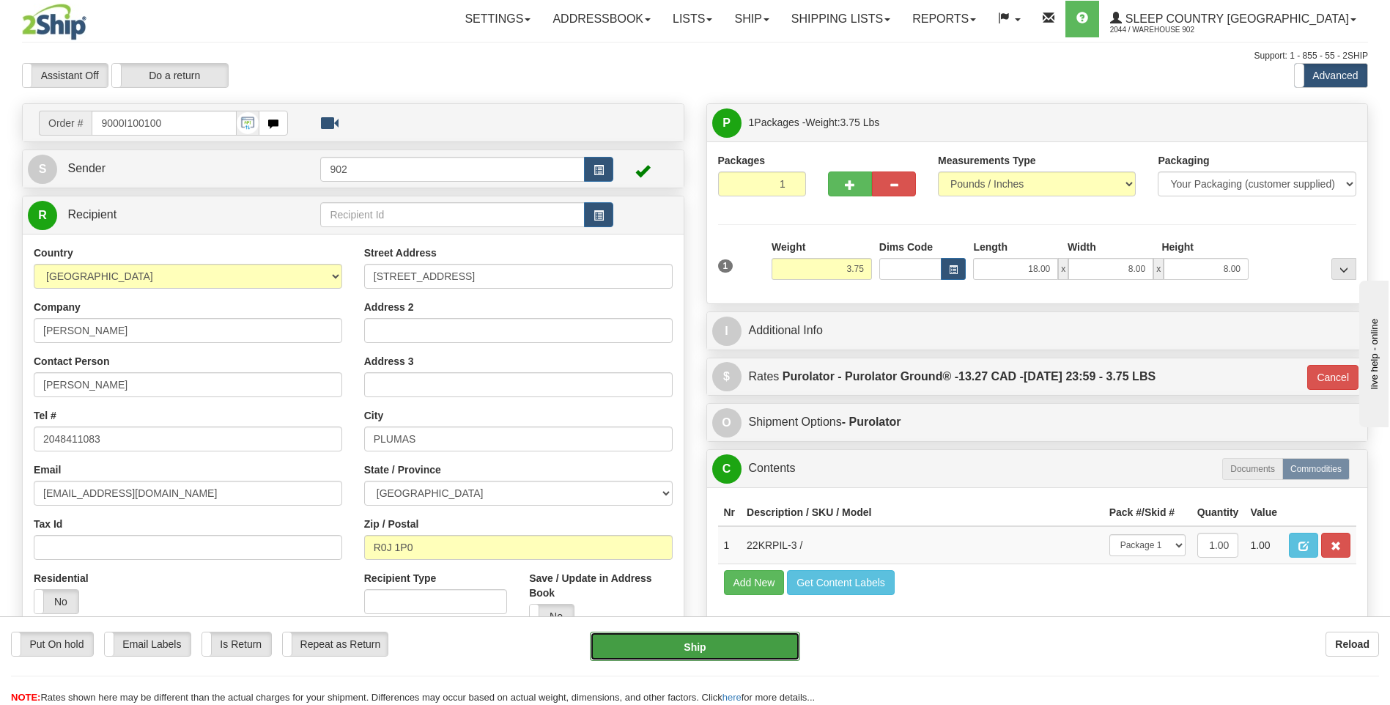
click at [747, 645] on button "Ship" at bounding box center [695, 646] width 210 height 29
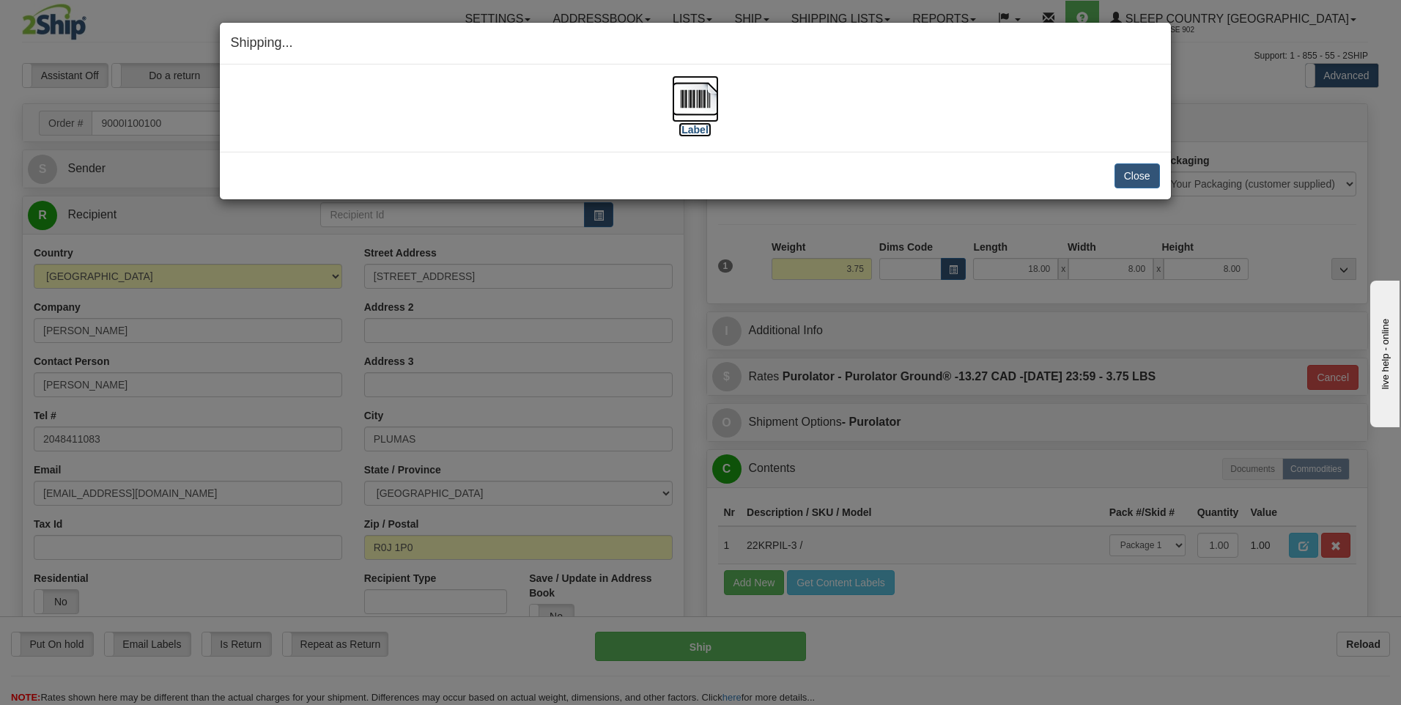
click at [687, 103] on img at bounding box center [695, 98] width 47 height 47
click at [1133, 172] on button "Close" at bounding box center [1136, 175] width 45 height 25
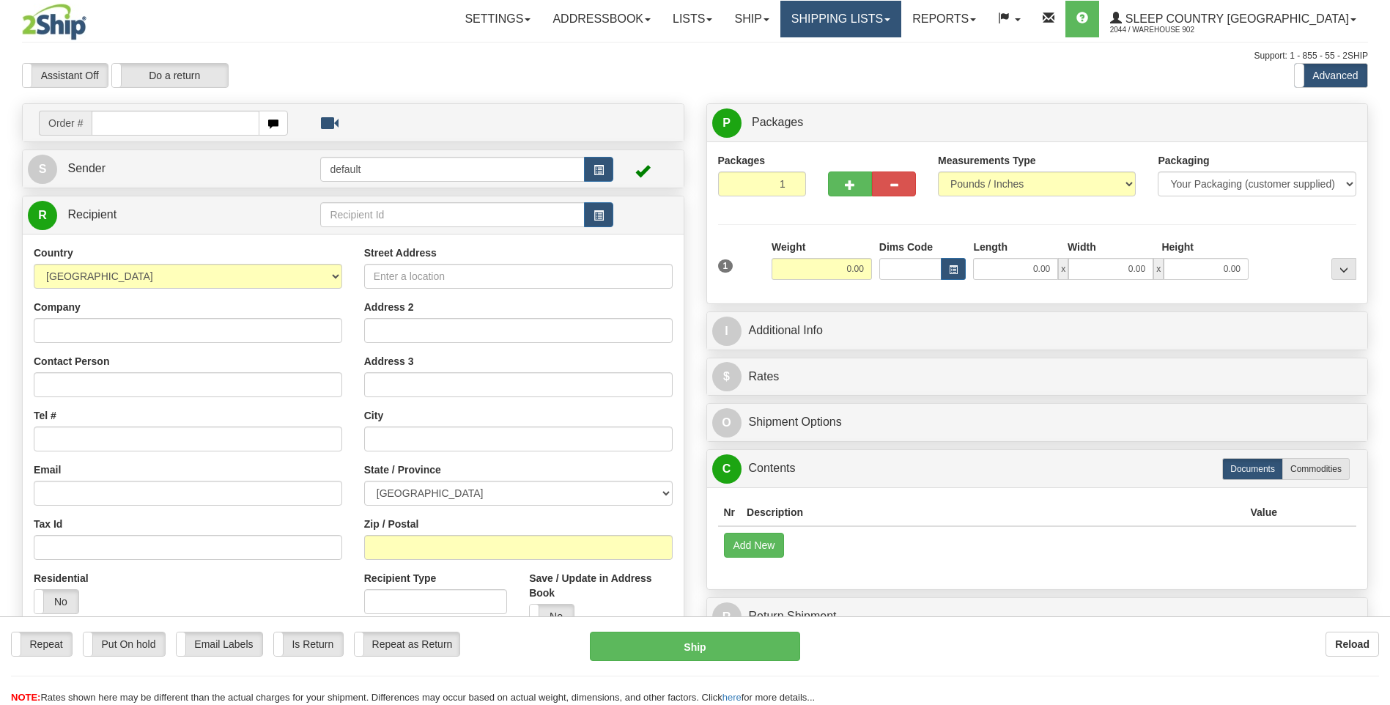
click at [901, 23] on link "Shipping lists" at bounding box center [840, 19] width 121 height 37
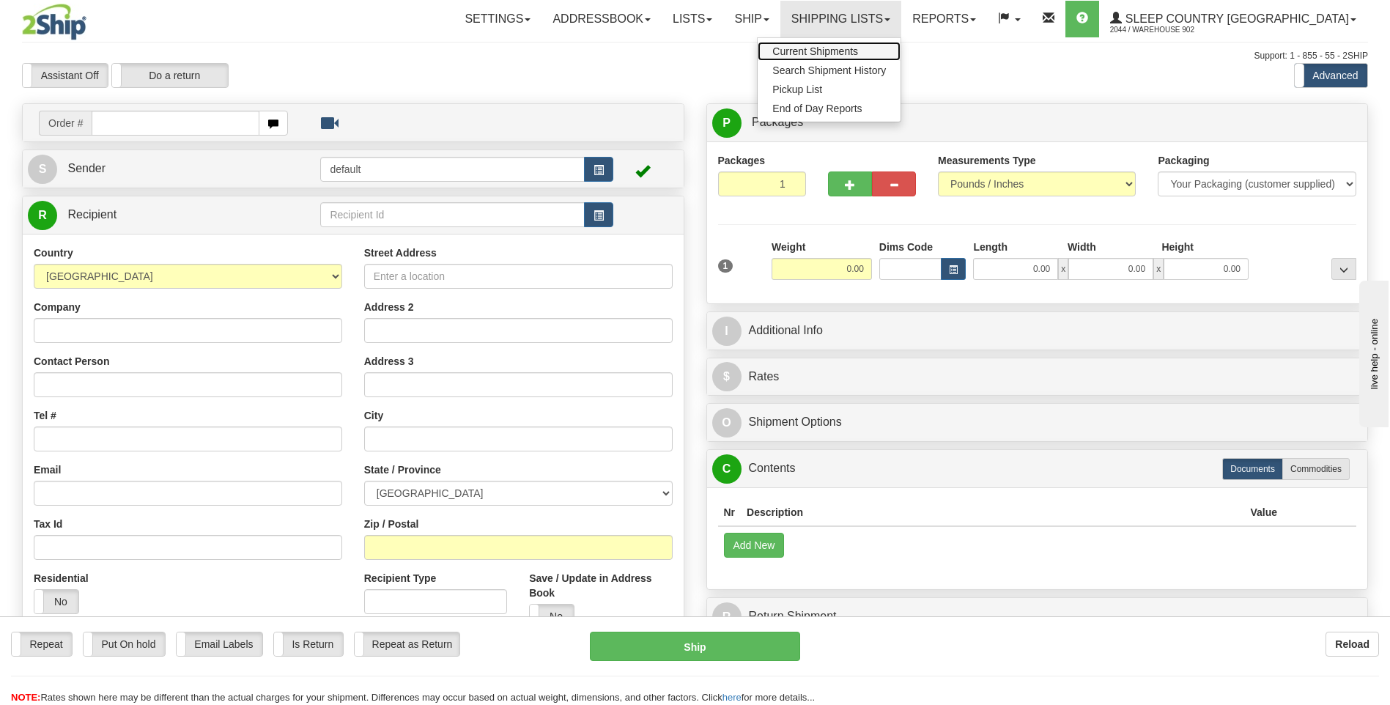
click at [858, 54] on span "Current Shipments" at bounding box center [815, 51] width 86 height 12
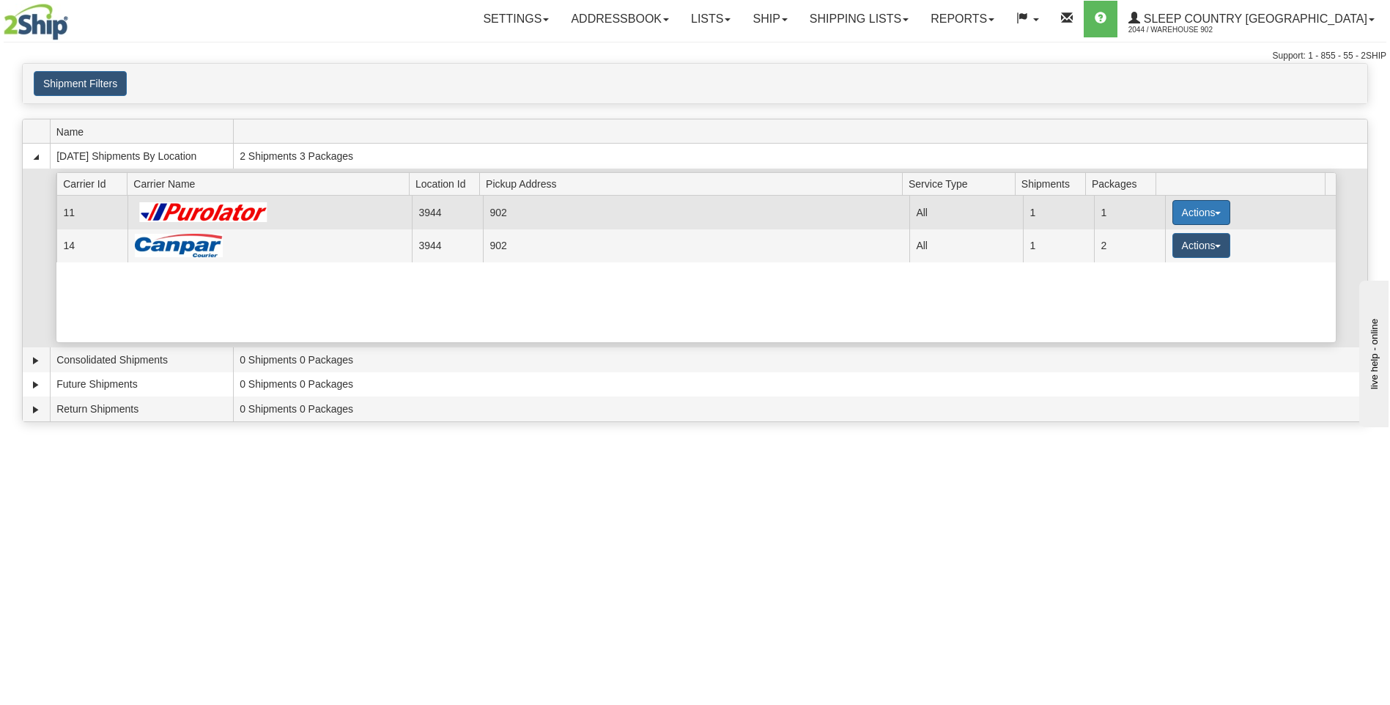
click at [1218, 221] on button "Actions" at bounding box center [1201, 212] width 59 height 25
click at [1168, 264] on link "Close" at bounding box center [1170, 259] width 117 height 19
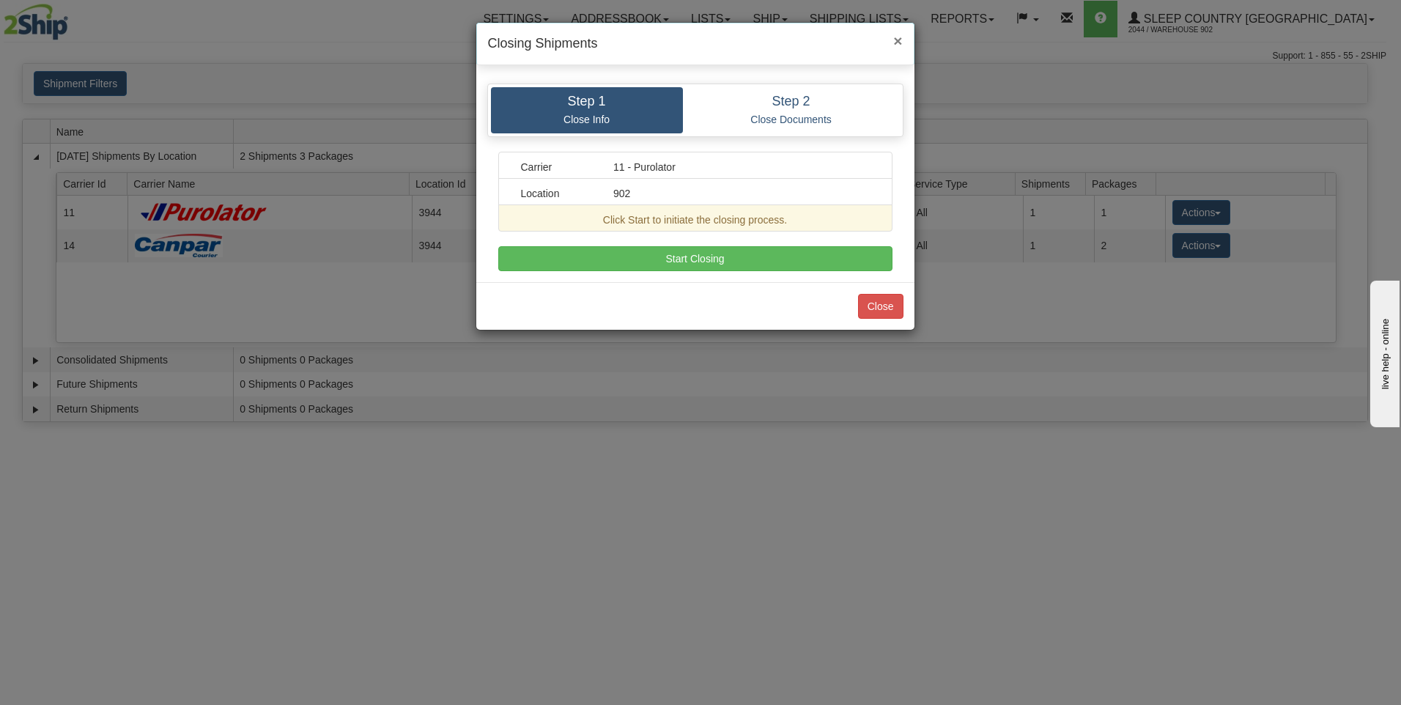
click at [901, 39] on span "×" at bounding box center [897, 40] width 9 height 17
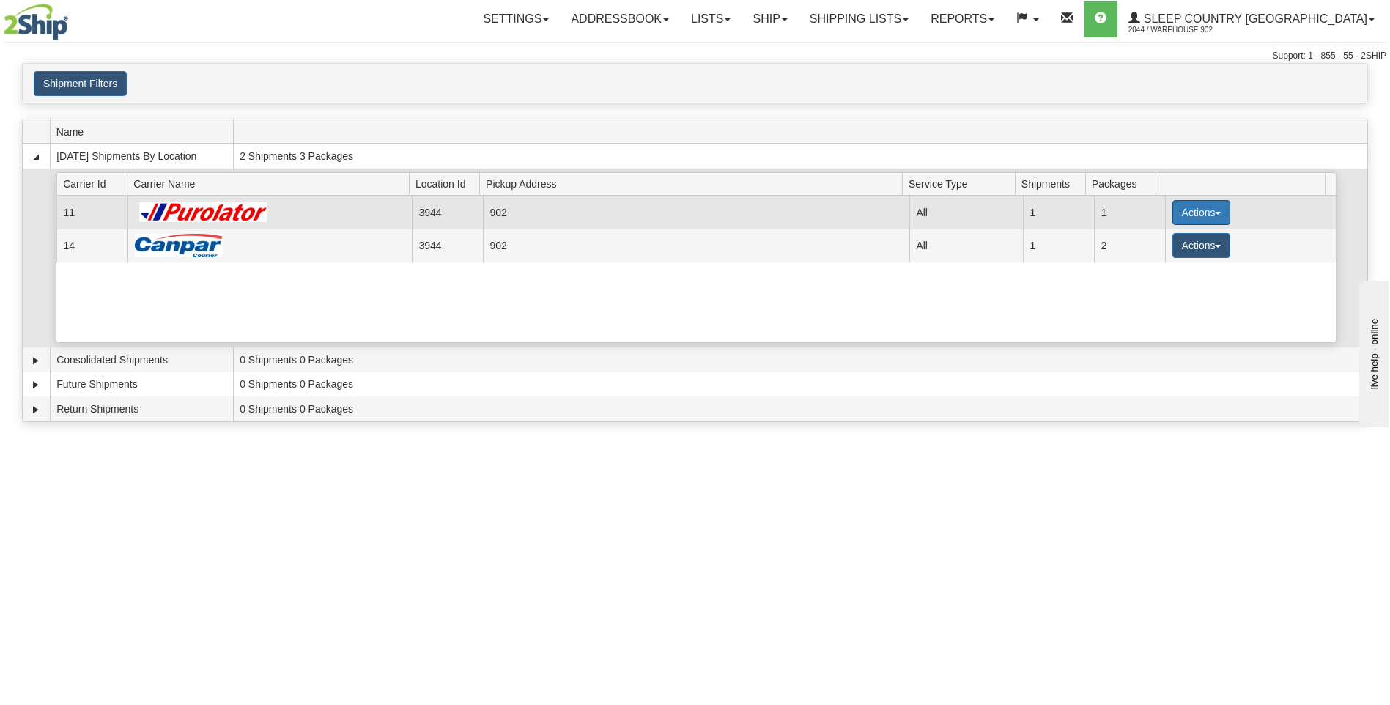
click at [1208, 217] on button "Actions" at bounding box center [1201, 212] width 59 height 25
click at [1220, 204] on button "Actions" at bounding box center [1201, 212] width 59 height 25
click at [1180, 269] on link "Pickup" at bounding box center [1170, 278] width 117 height 19
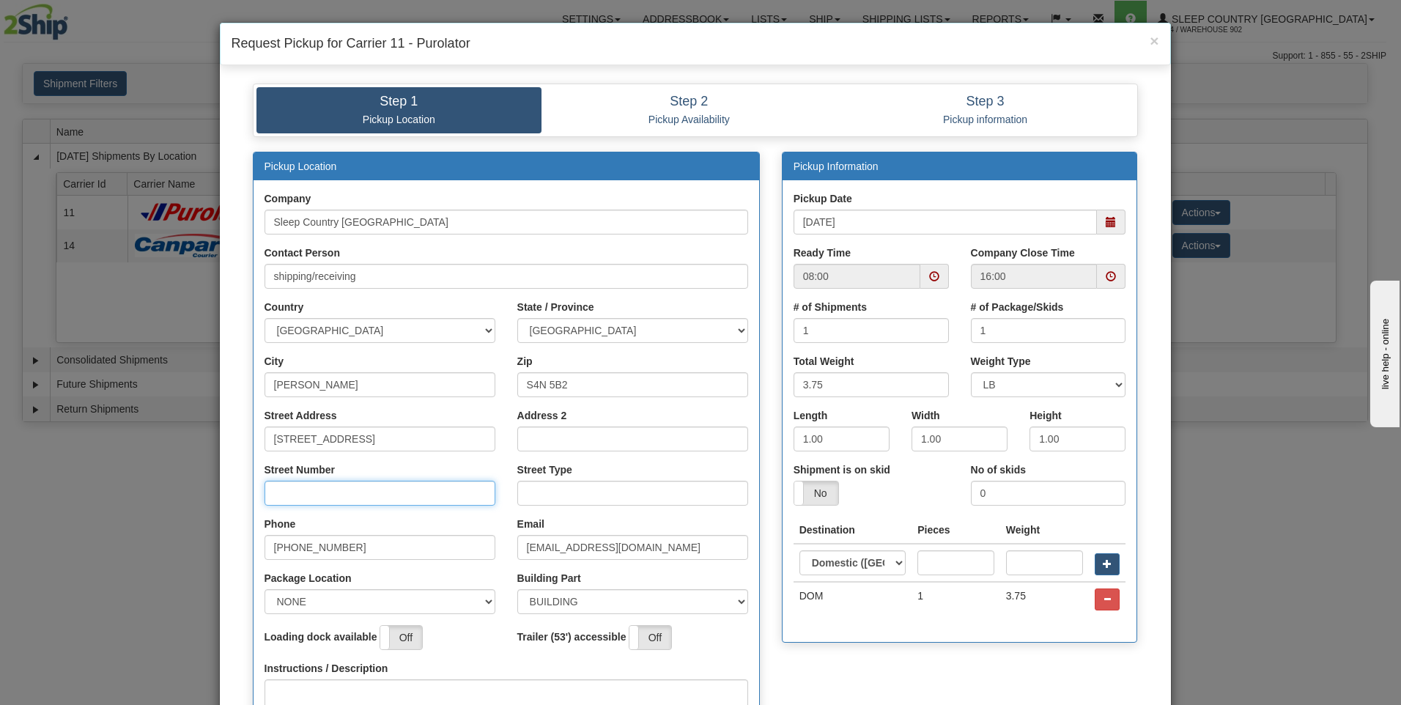
click at [368, 506] on input "Street Number" at bounding box center [379, 493] width 231 height 25
type input "415"
type input "ST"
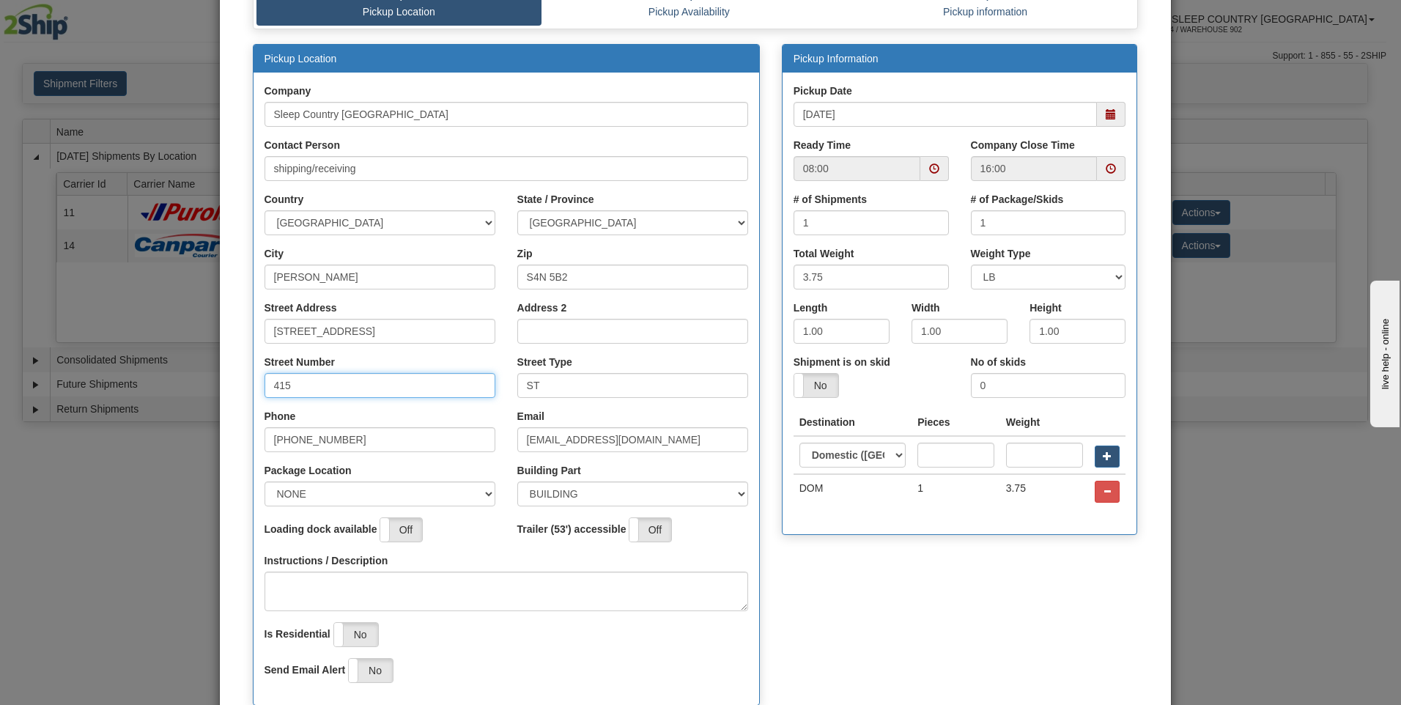
scroll to position [229, 0]
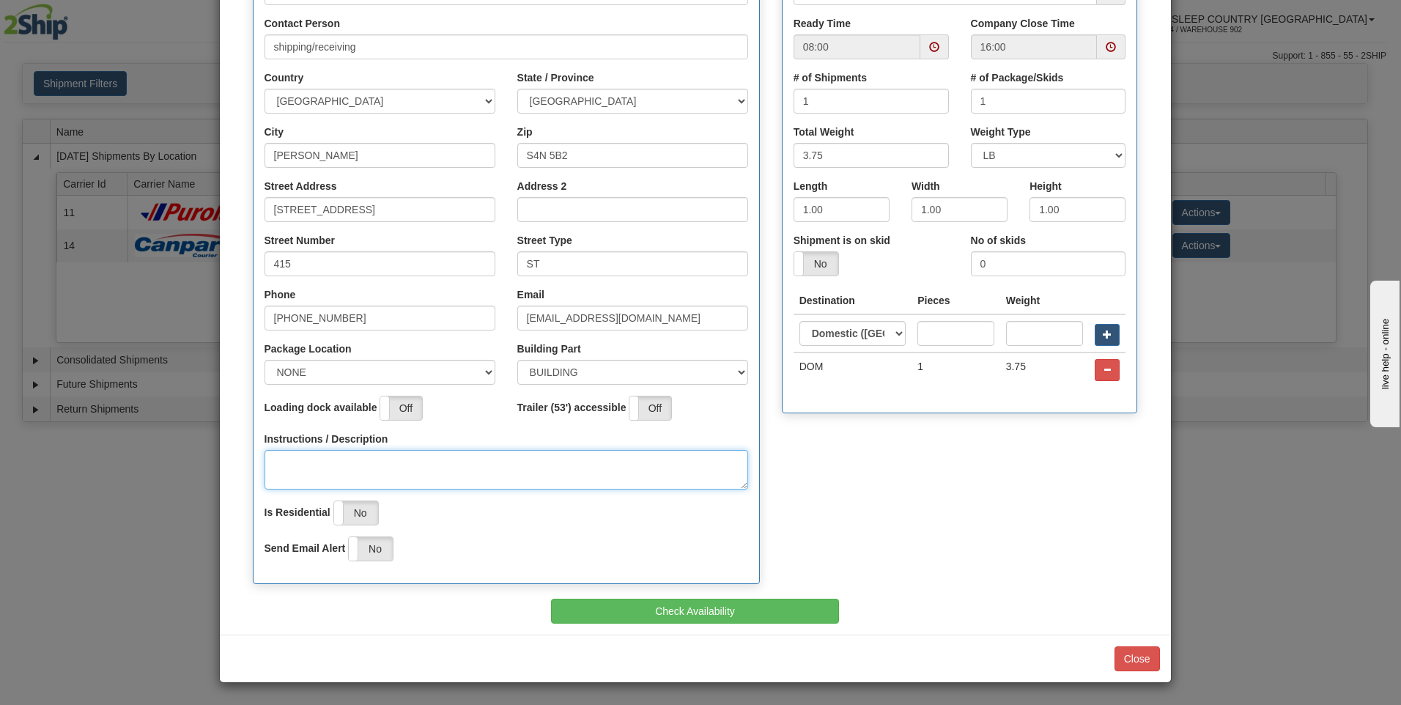
click at [488, 451] on textarea "Instructions / Description" at bounding box center [506, 470] width 484 height 40
type textarea "at back door"
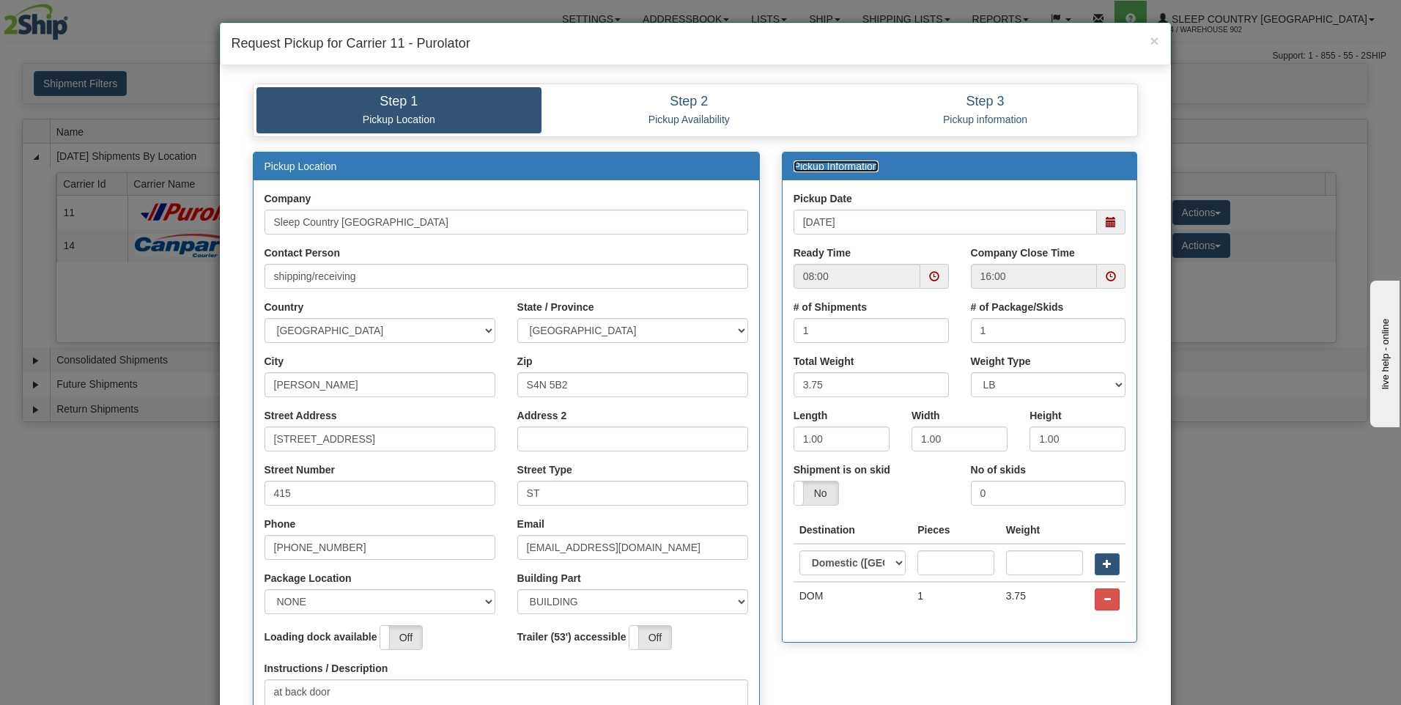
click at [929, 273] on span at bounding box center [934, 276] width 10 height 10
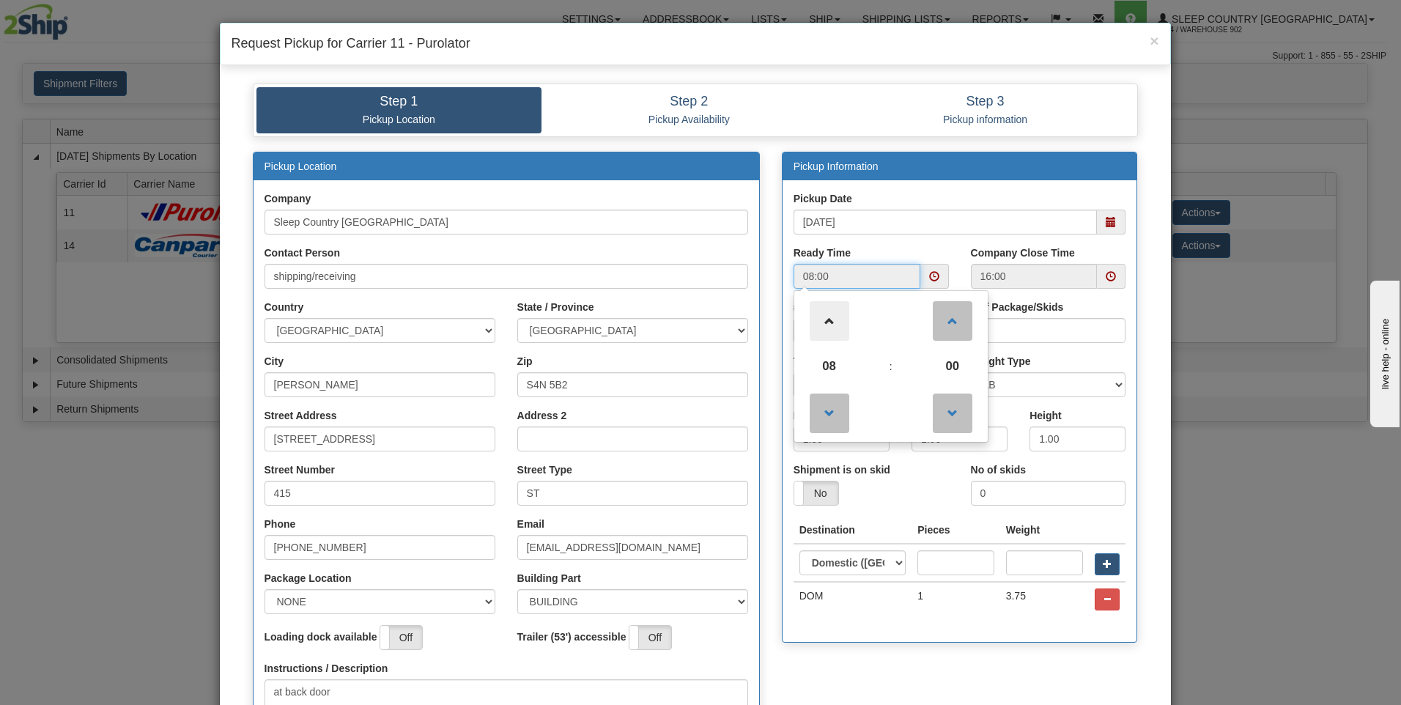
click at [837, 341] on span at bounding box center [830, 321] width 40 height 40
type input "12:00"
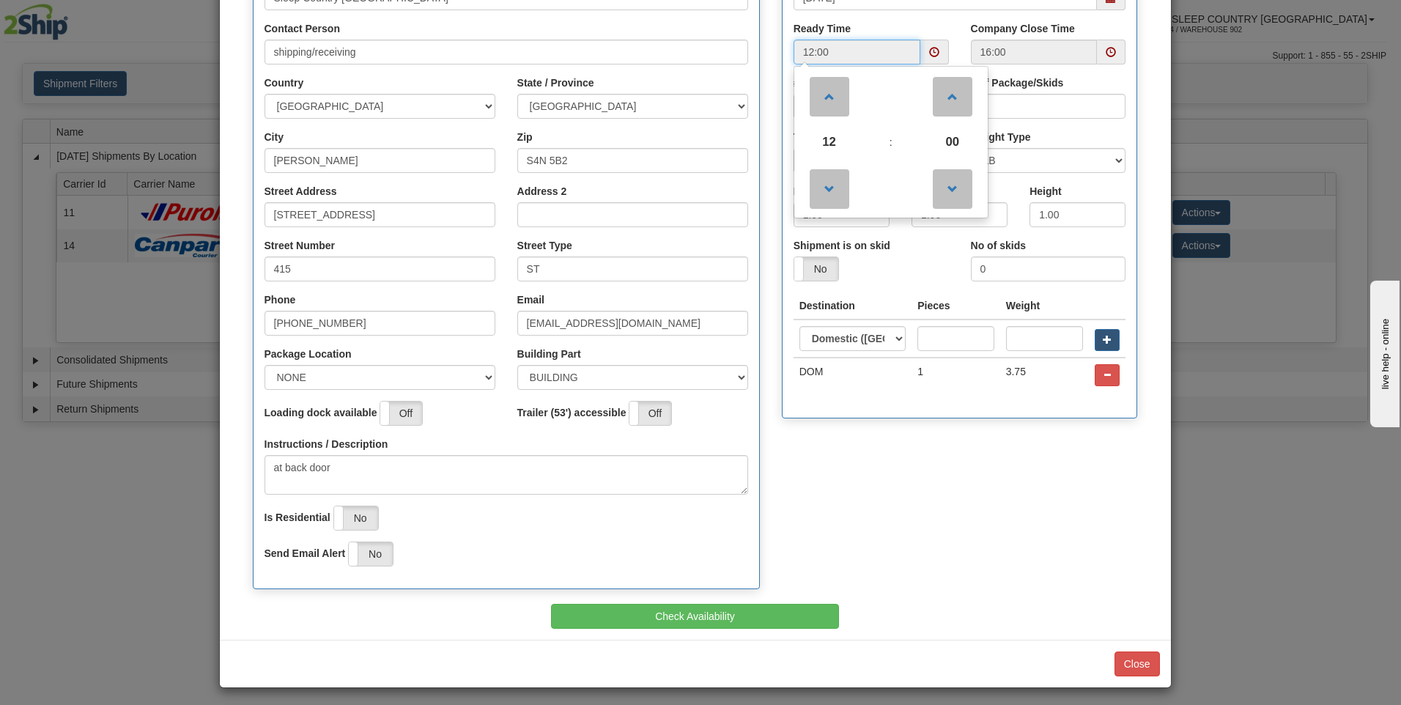
scroll to position [229, 0]
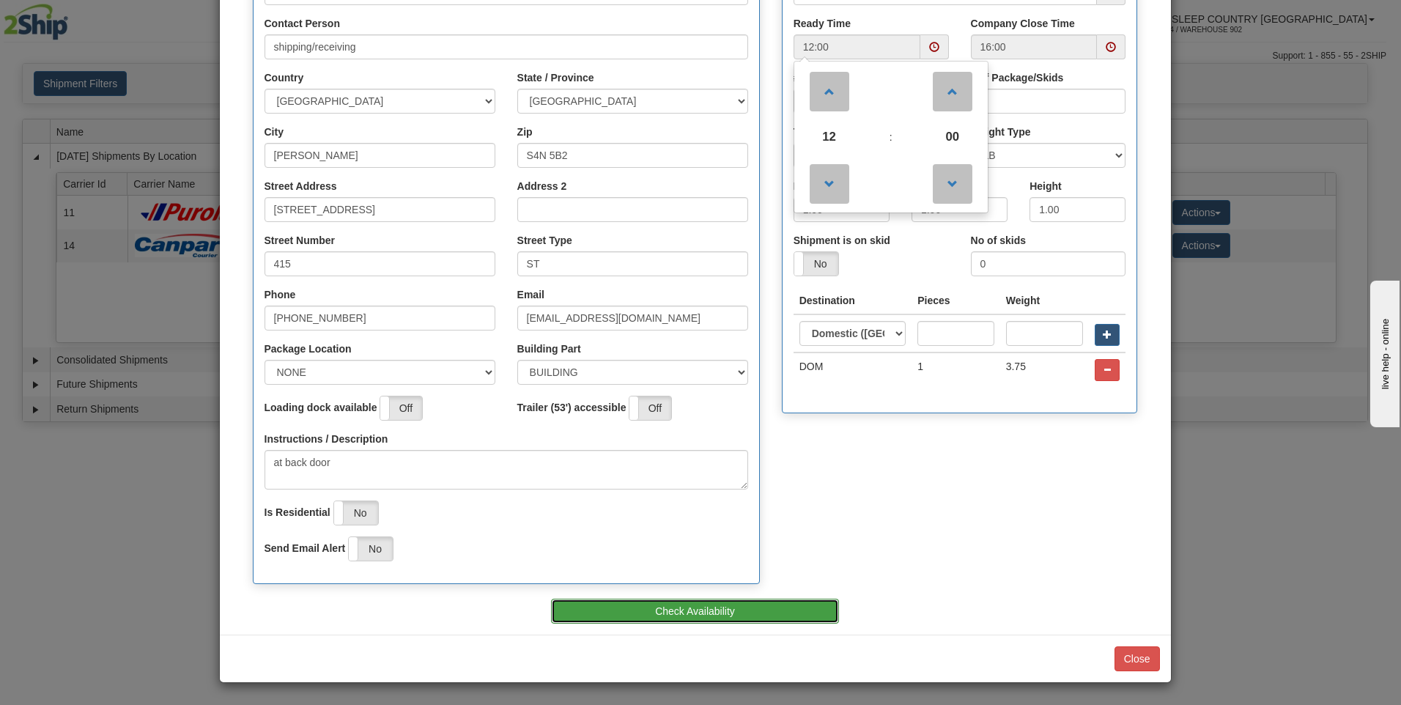
click at [750, 619] on button "Check Availability" at bounding box center [695, 611] width 288 height 25
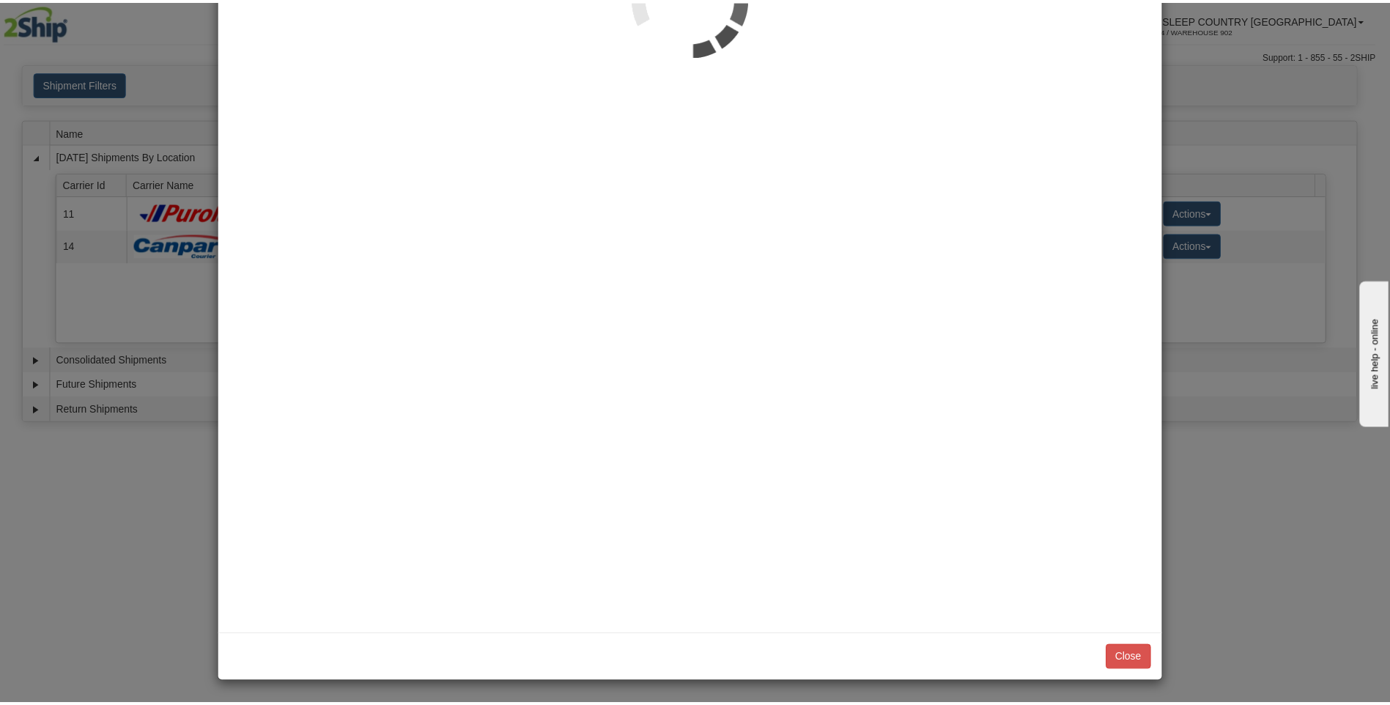
scroll to position [0, 0]
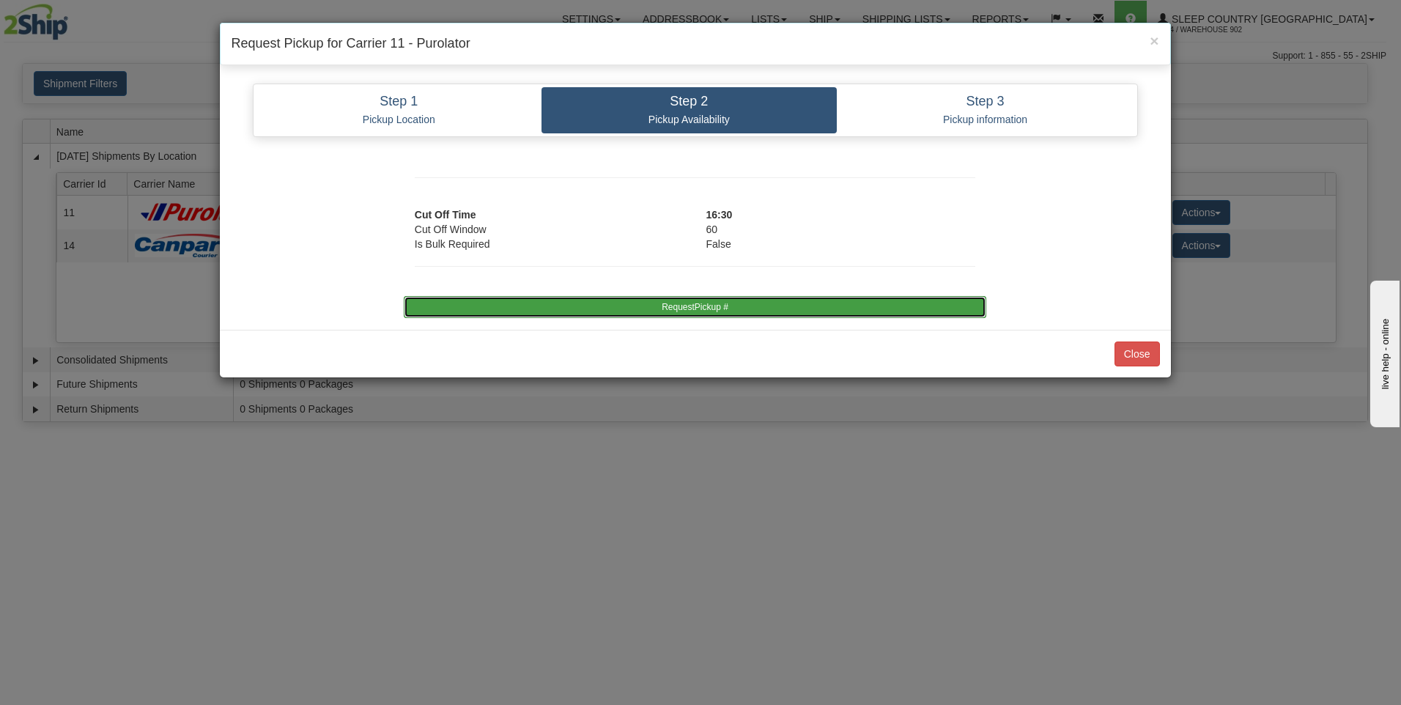
click at [778, 312] on button "RequestPickup #" at bounding box center [695, 307] width 582 height 22
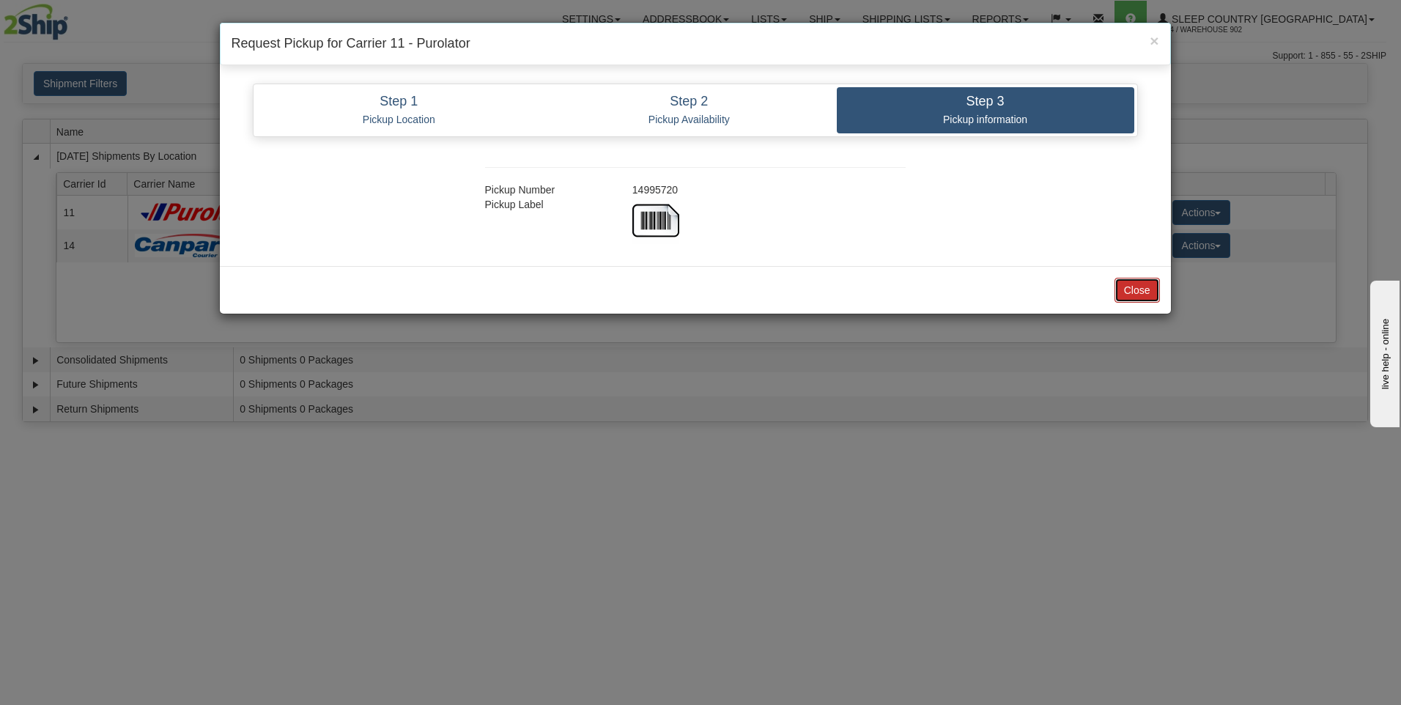
click at [1143, 295] on button "Close" at bounding box center [1136, 290] width 45 height 25
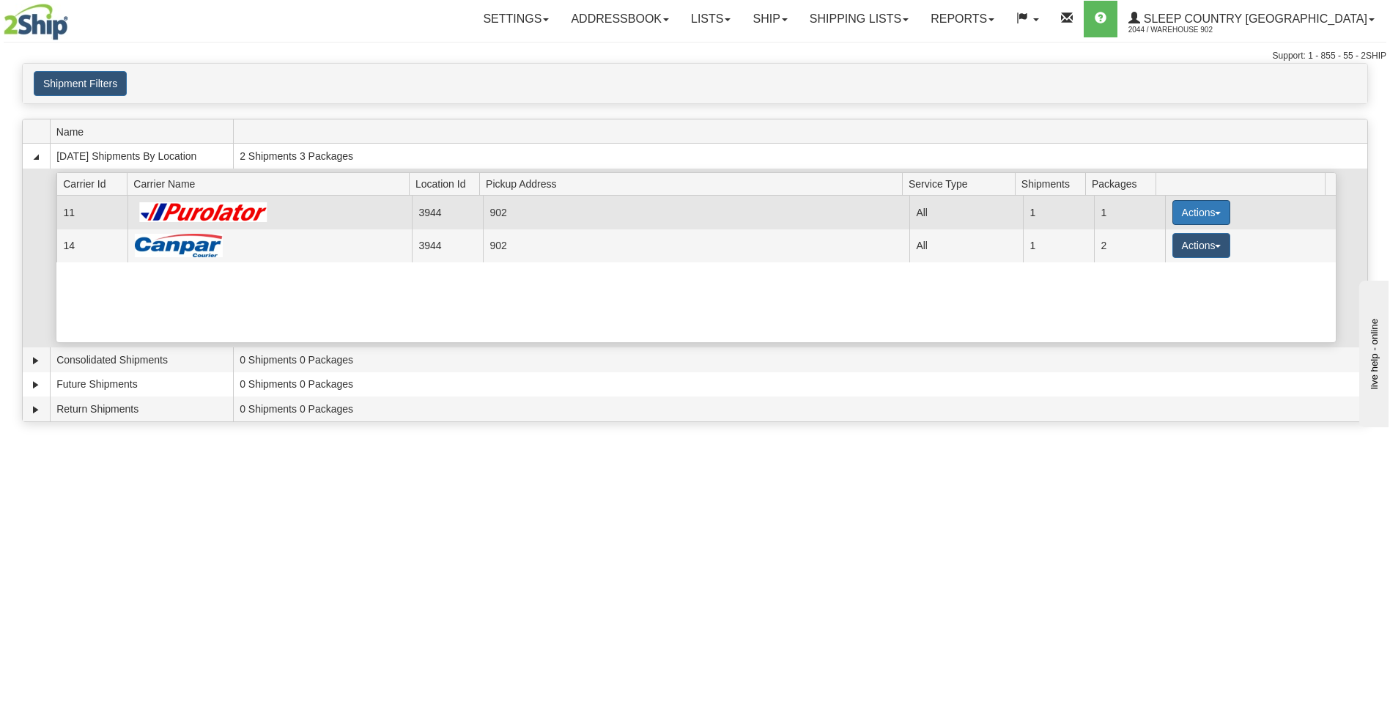
click at [1191, 206] on button "Actions" at bounding box center [1201, 212] width 59 height 25
click at [1170, 256] on link "Close" at bounding box center [1170, 259] width 117 height 19
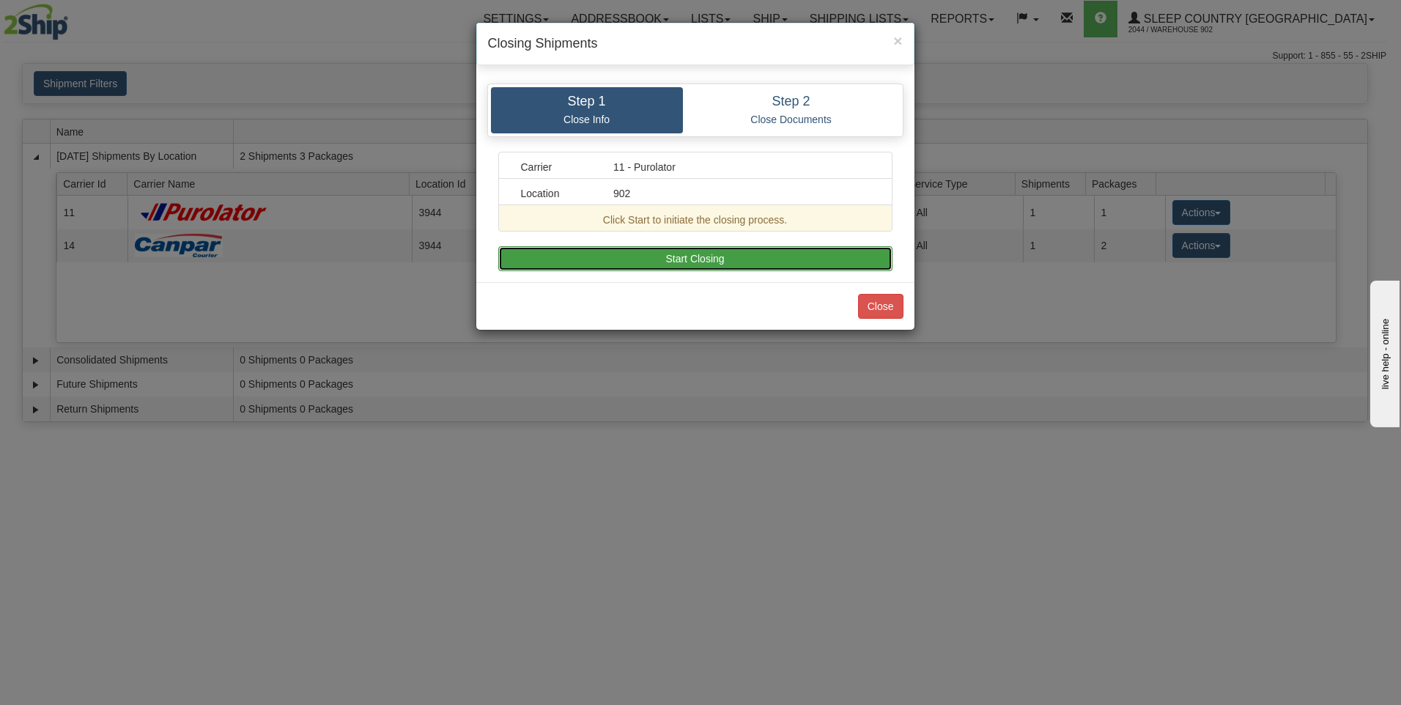
click at [850, 248] on button "Start Closing" at bounding box center [695, 258] width 394 height 25
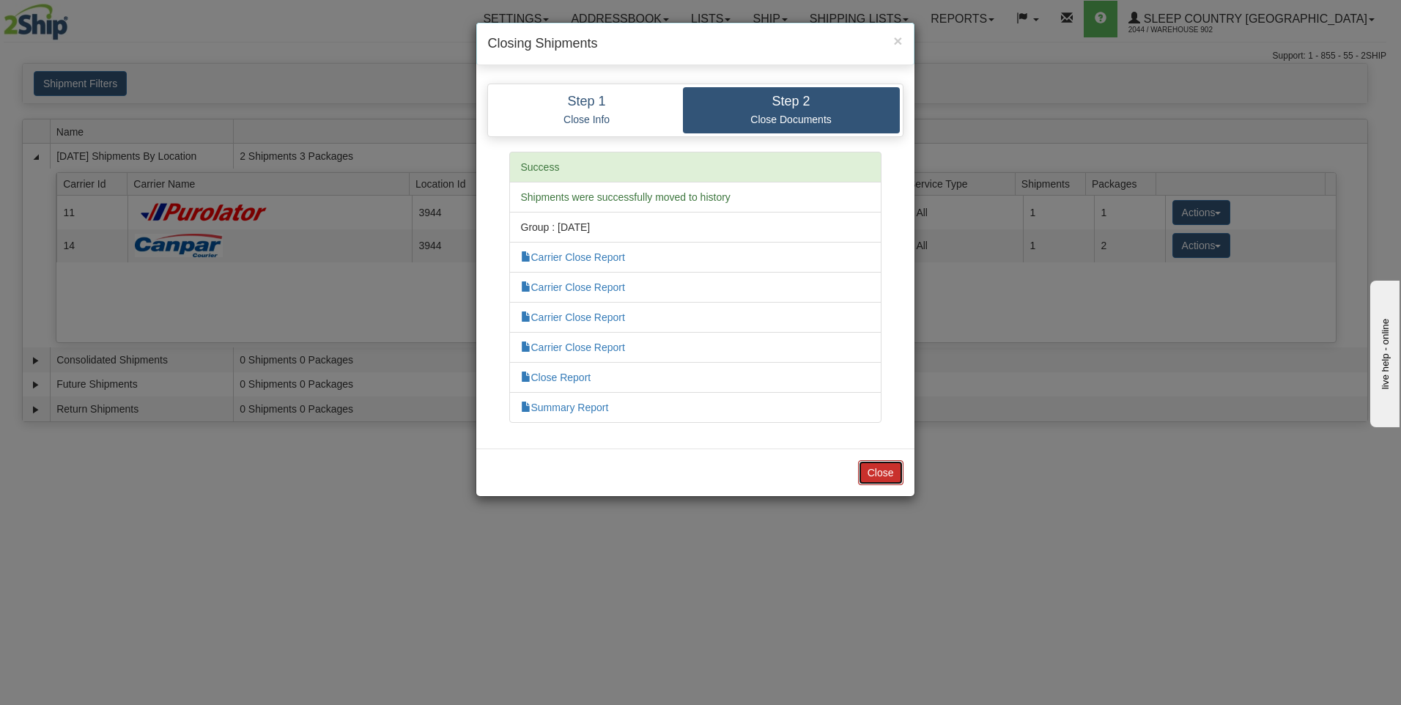
click at [895, 483] on button "Close" at bounding box center [880, 472] width 45 height 25
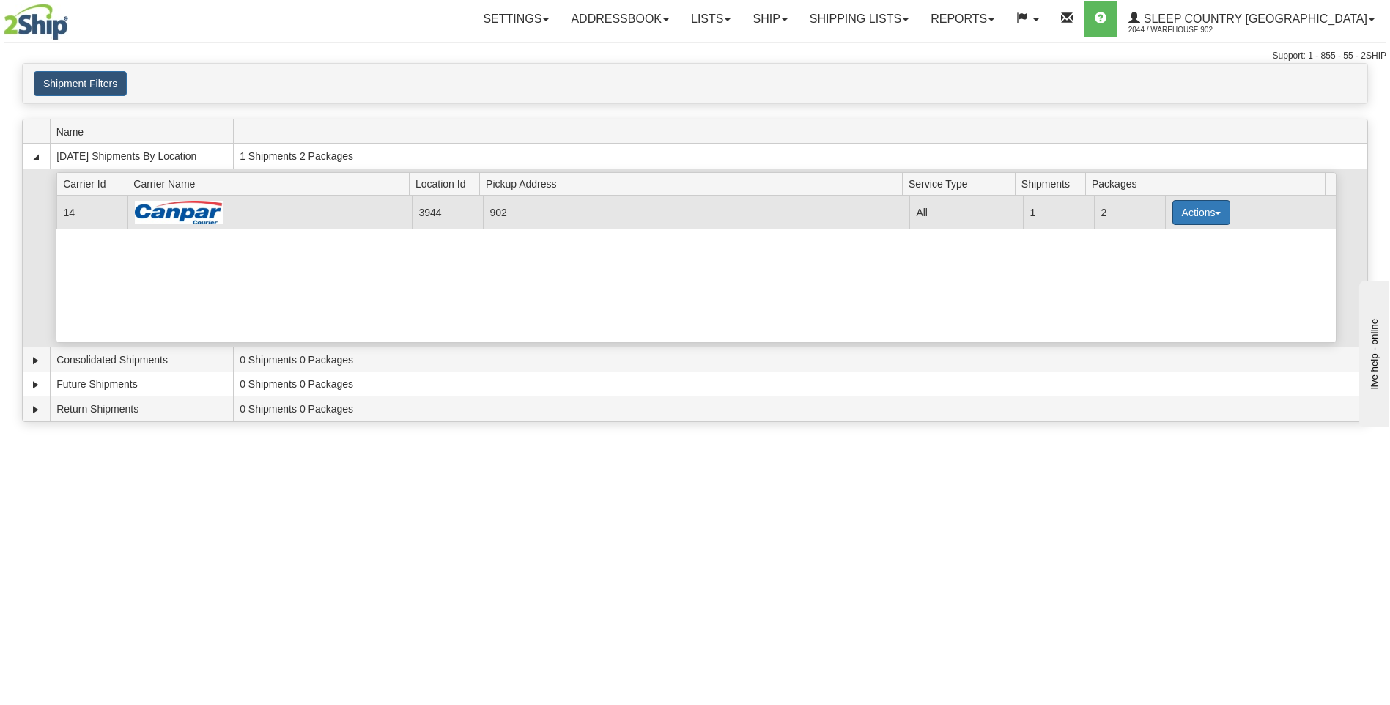
click at [1196, 218] on button "Actions" at bounding box center [1201, 212] width 59 height 25
click at [1161, 263] on span "Close" at bounding box center [1144, 259] width 34 height 10
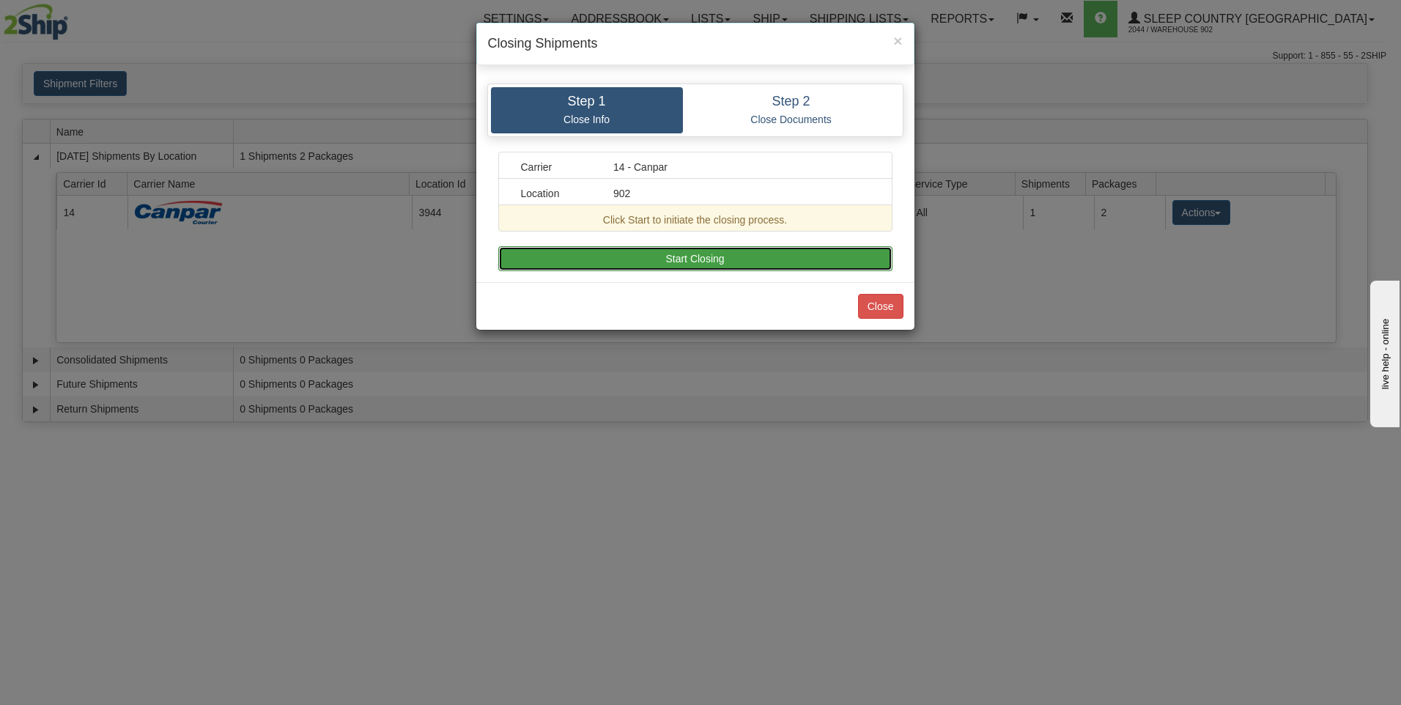
click at [733, 256] on button "Start Closing" at bounding box center [695, 258] width 394 height 25
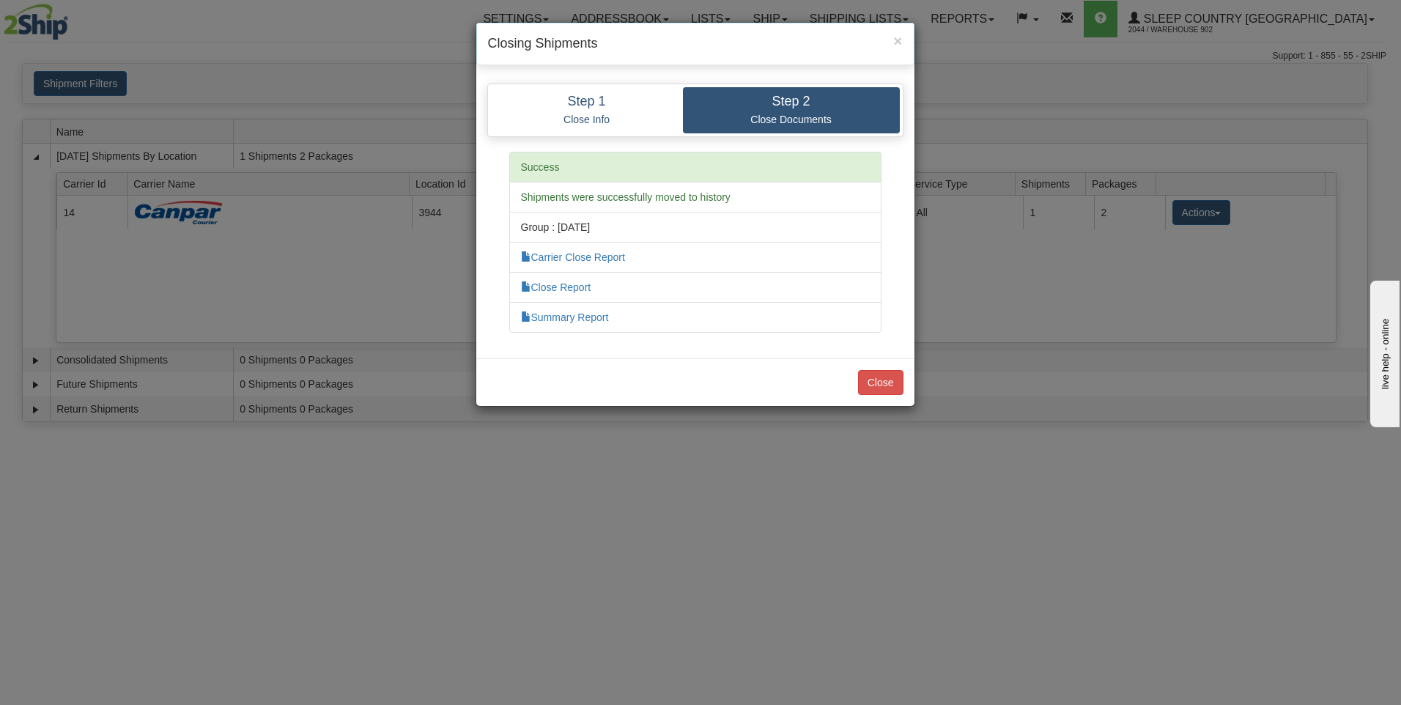
click at [906, 377] on div "Close" at bounding box center [695, 382] width 438 height 48
click at [876, 382] on button "Close" at bounding box center [880, 382] width 45 height 25
